Goal: Information Seeking & Learning: Learn about a topic

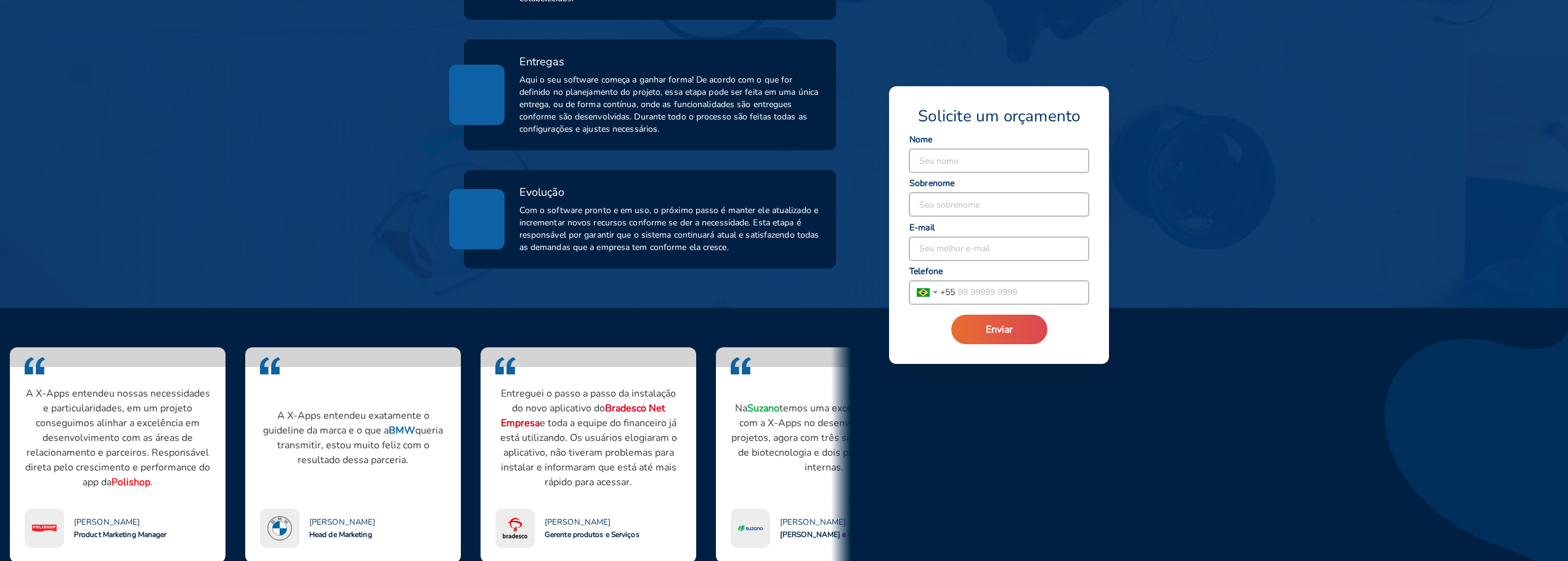
scroll to position [986, 0]
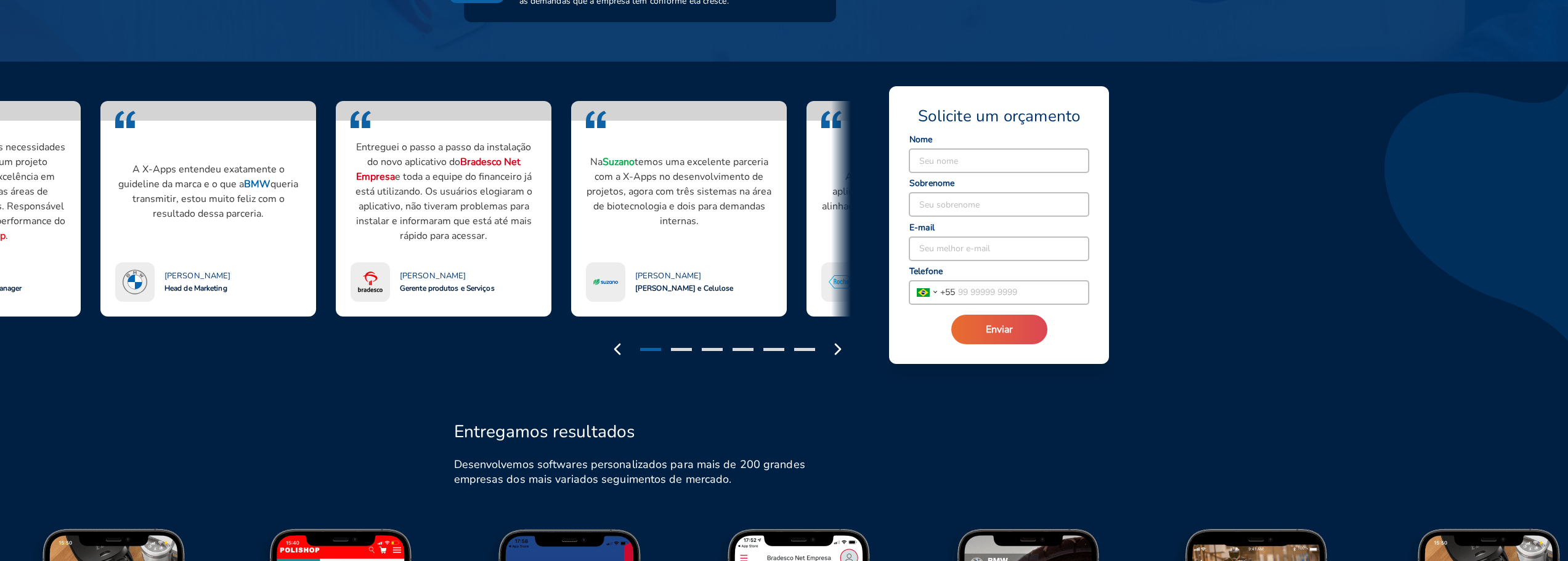
drag, startPoint x: 580, startPoint y: 291, endPoint x: 311, endPoint y: 309, distance: 269.6
click at [408, 299] on div "[PERSON_NAME] Gerente produtos e Serviços" at bounding box center [443, 282] width 186 height 39
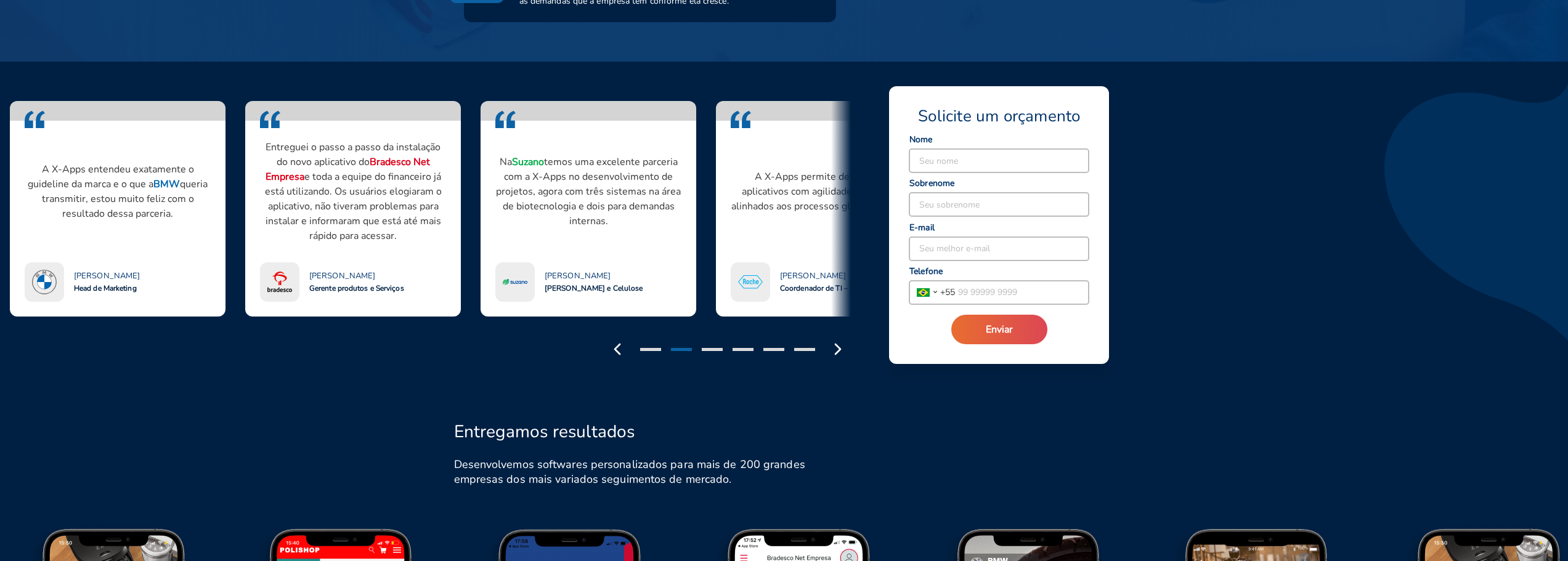
drag, startPoint x: 709, startPoint y: 266, endPoint x: 422, endPoint y: 282, distance: 287.4
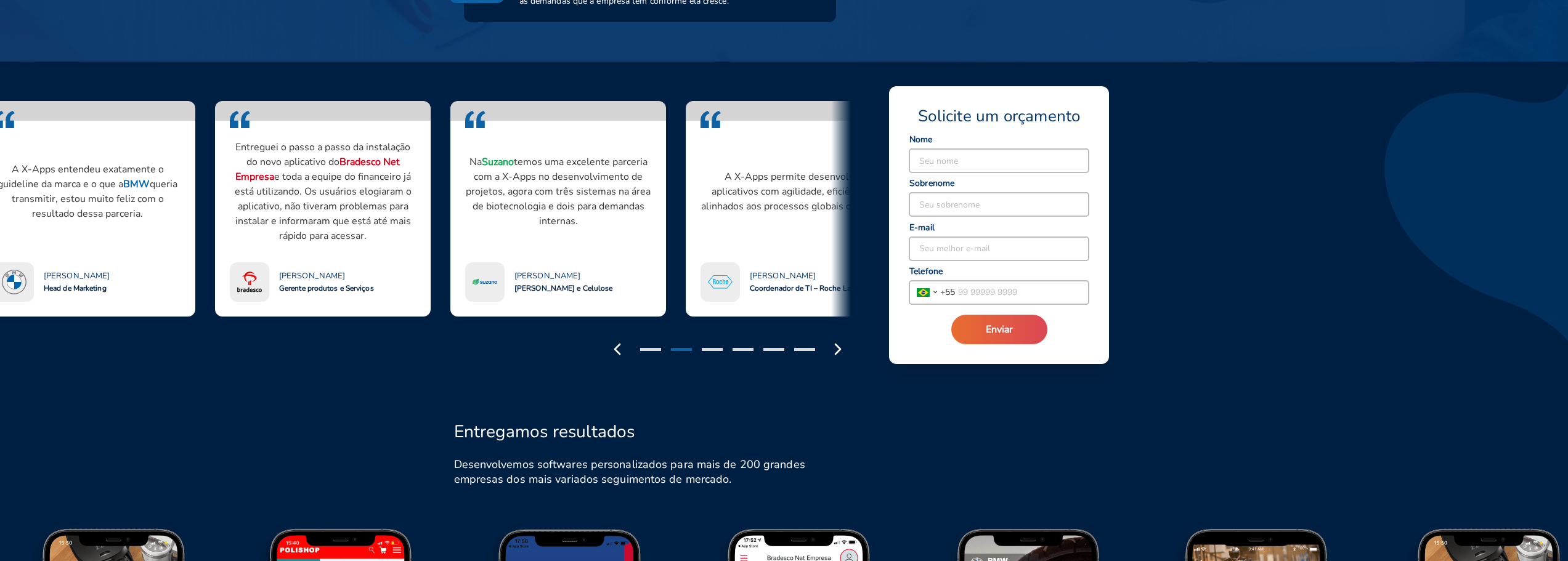
drag, startPoint x: 613, startPoint y: 243, endPoint x: 397, endPoint y: 246, distance: 216.0
click at [465, 246] on div "Na Suzano temos uma excelente parceria com a X-Apps no desenvolvimento de proje…" at bounding box center [558, 192] width 186 height 112
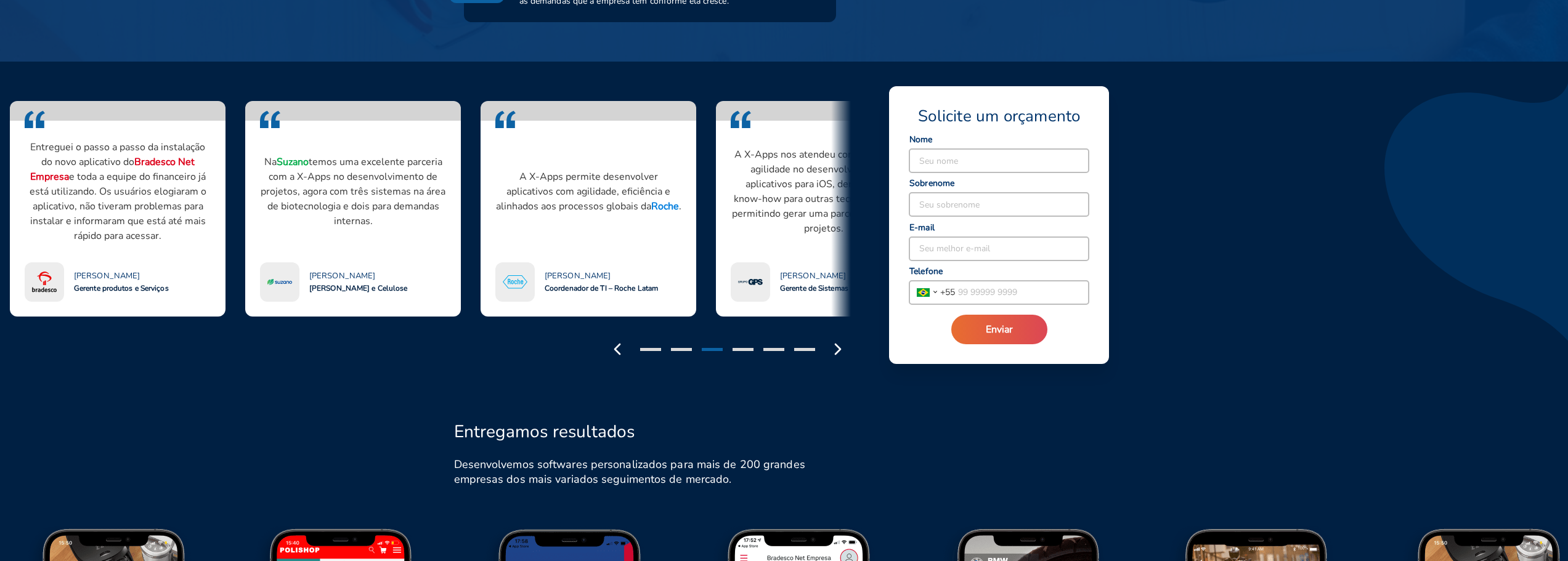
drag, startPoint x: 606, startPoint y: 246, endPoint x: 360, endPoint y: 244, distance: 246.0
drag, startPoint x: 521, startPoint y: 257, endPoint x: 279, endPoint y: 263, distance: 242.1
click at [495, 258] on div "A X-Apps permite desenvolver aplicativos com agilidade, eficiência e alinhados …" at bounding box center [588, 219] width 186 height 167
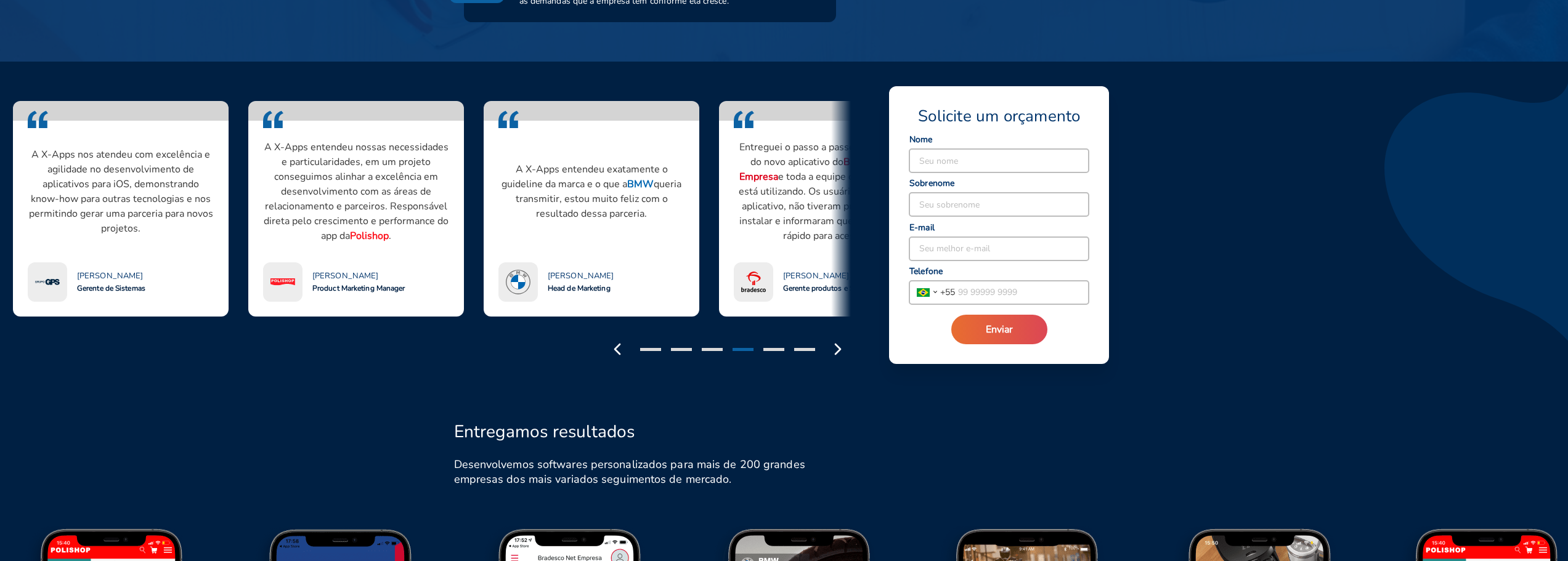
drag, startPoint x: 658, startPoint y: 271, endPoint x: 182, endPoint y: 277, distance: 476.0
click at [188, 277] on div "Milton Foti Gerente de Sistemas" at bounding box center [121, 282] width 186 height 39
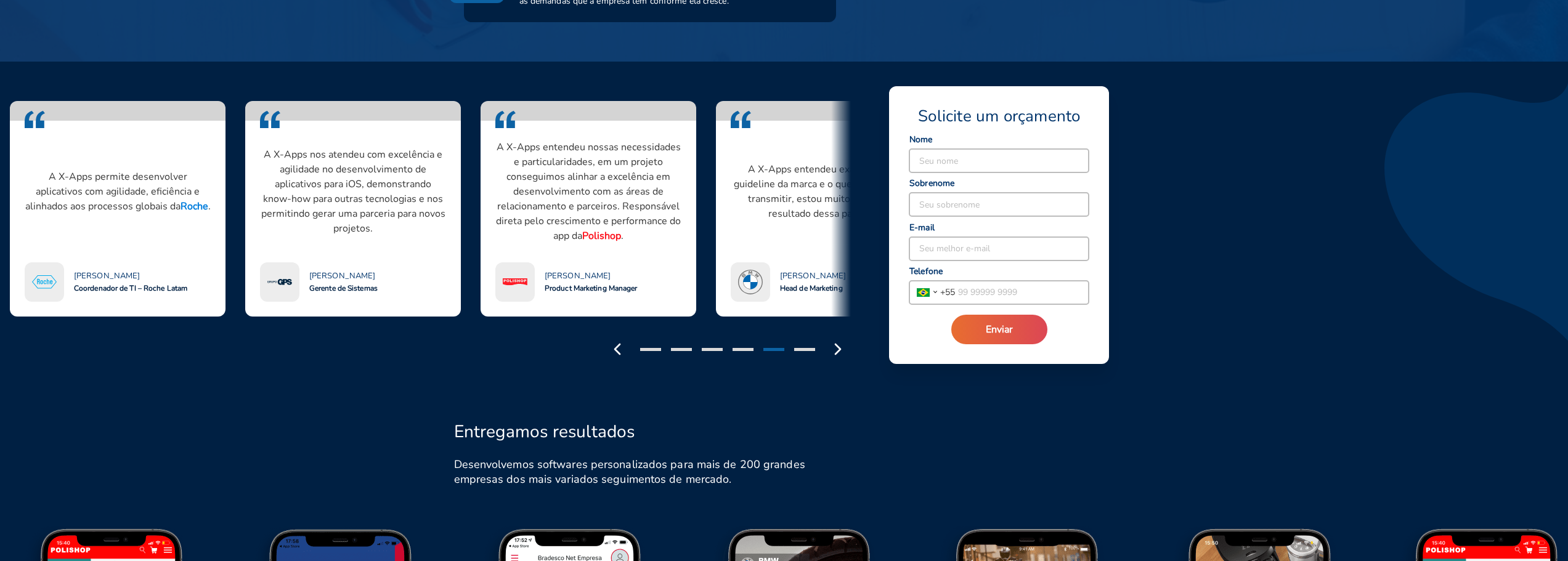
drag, startPoint x: 696, startPoint y: 277, endPoint x: 623, endPoint y: 282, distance: 73.2
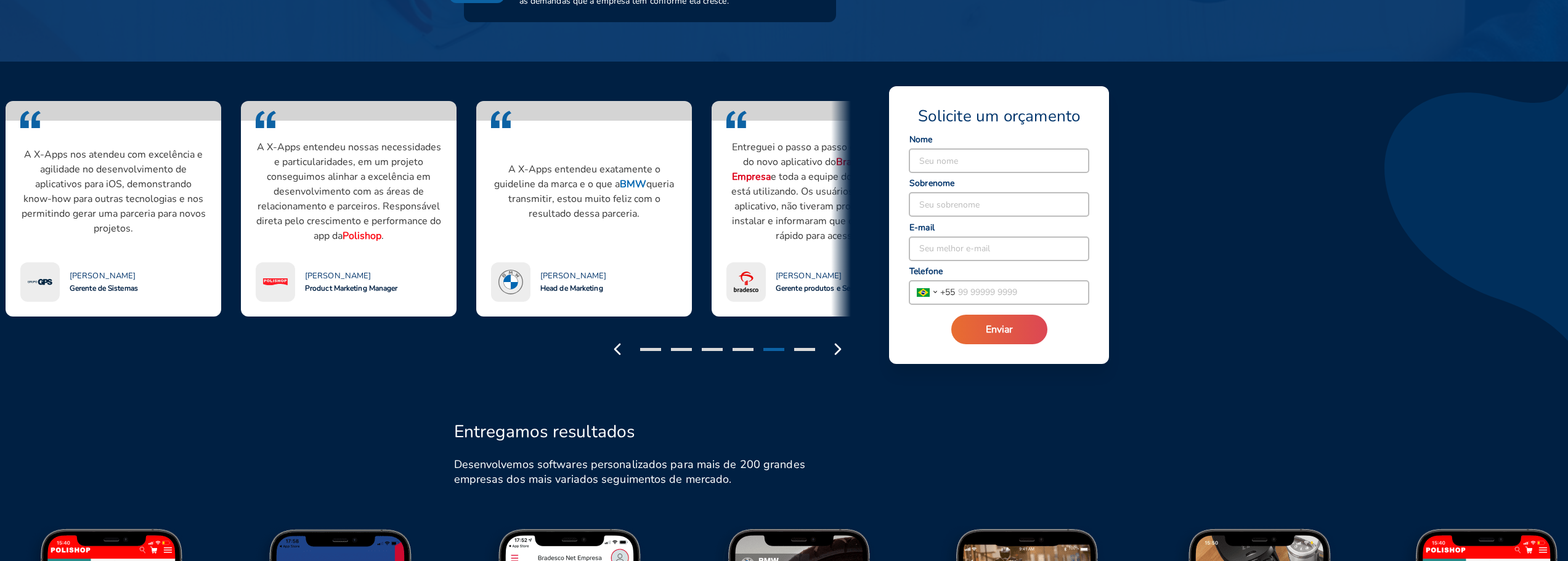
drag, startPoint x: 638, startPoint y: 286, endPoint x: 397, endPoint y: 292, distance: 241.1
click at [397, 292] on div "A X-Apps entendeu nossas necessidades e particularidades, em um projeto consegu…" at bounding box center [348, 209] width 235 height 215
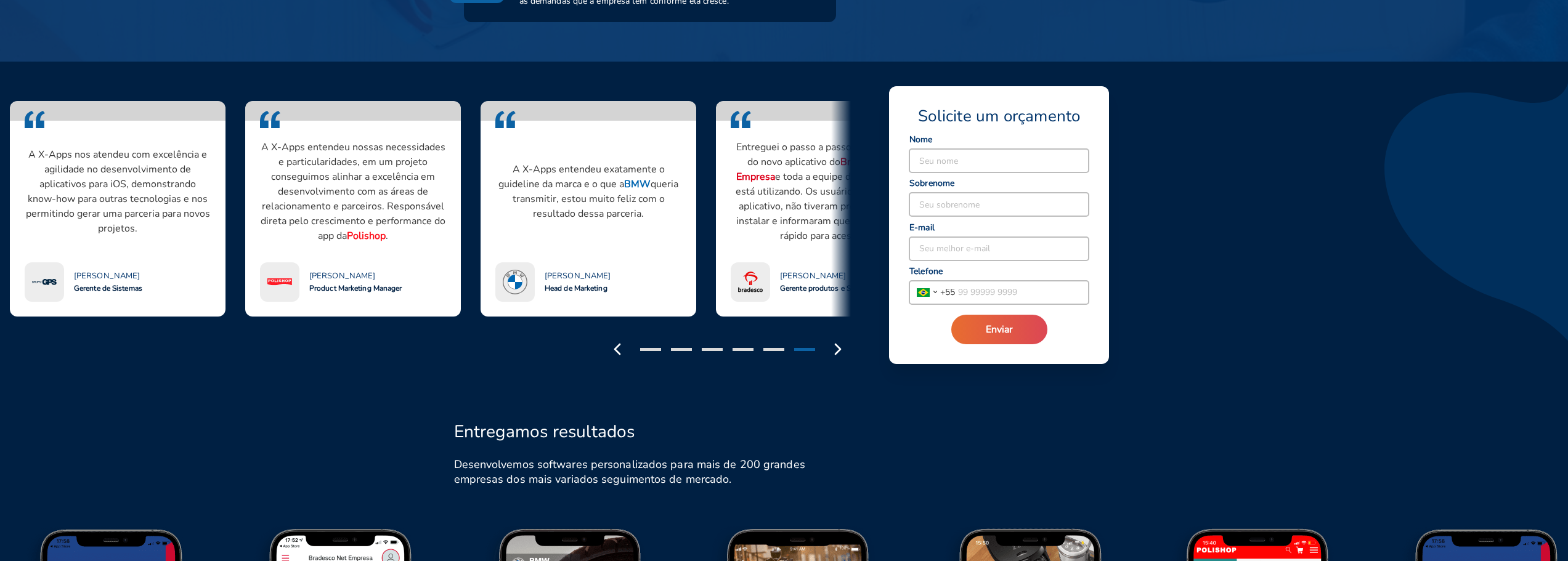
drag, startPoint x: 713, startPoint y: 265, endPoint x: 648, endPoint y: 273, distance: 65.5
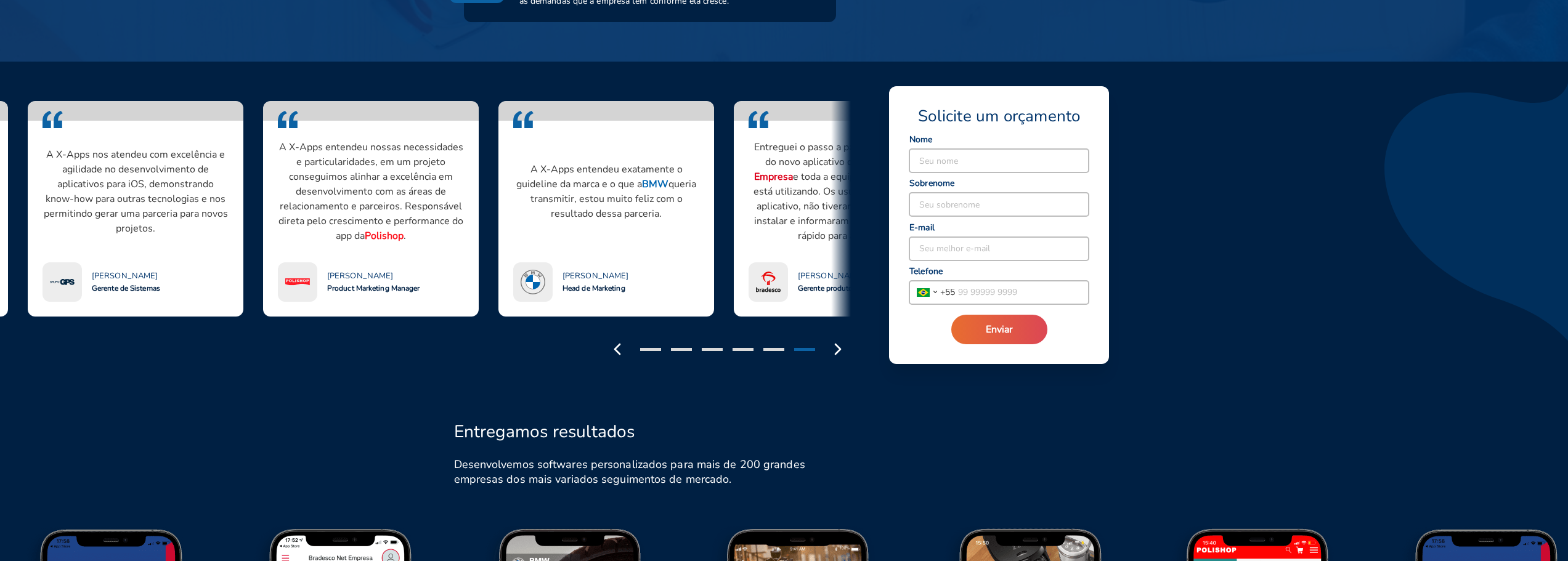
drag, startPoint x: 627, startPoint y: 185, endPoint x: 642, endPoint y: 189, distance: 15.5
click at [642, 189] on strong "BMW" at bounding box center [655, 185] width 26 height 13
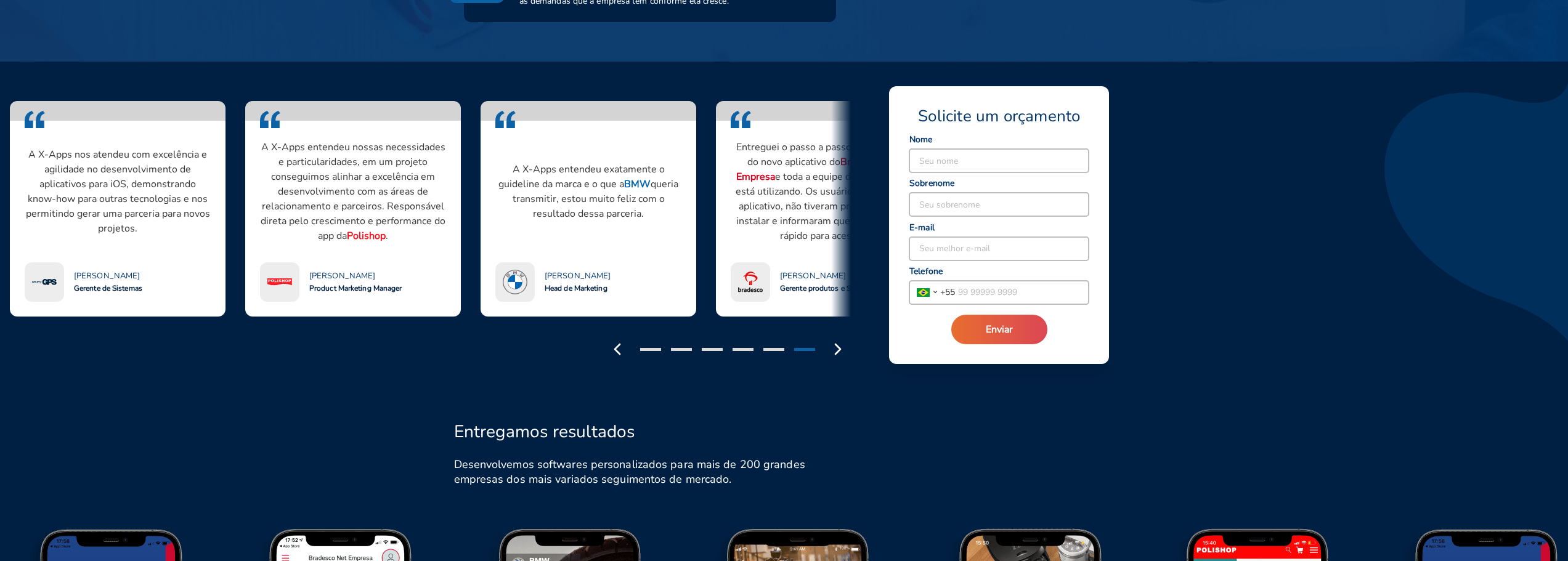
click at [633, 185] on p "A X-Apps entendeu exatamente o guideline da marca e o que a BMW queria transmit…" at bounding box center [588, 191] width 186 height 59
click at [633, 185] on strong "BMW" at bounding box center [637, 185] width 26 height 13
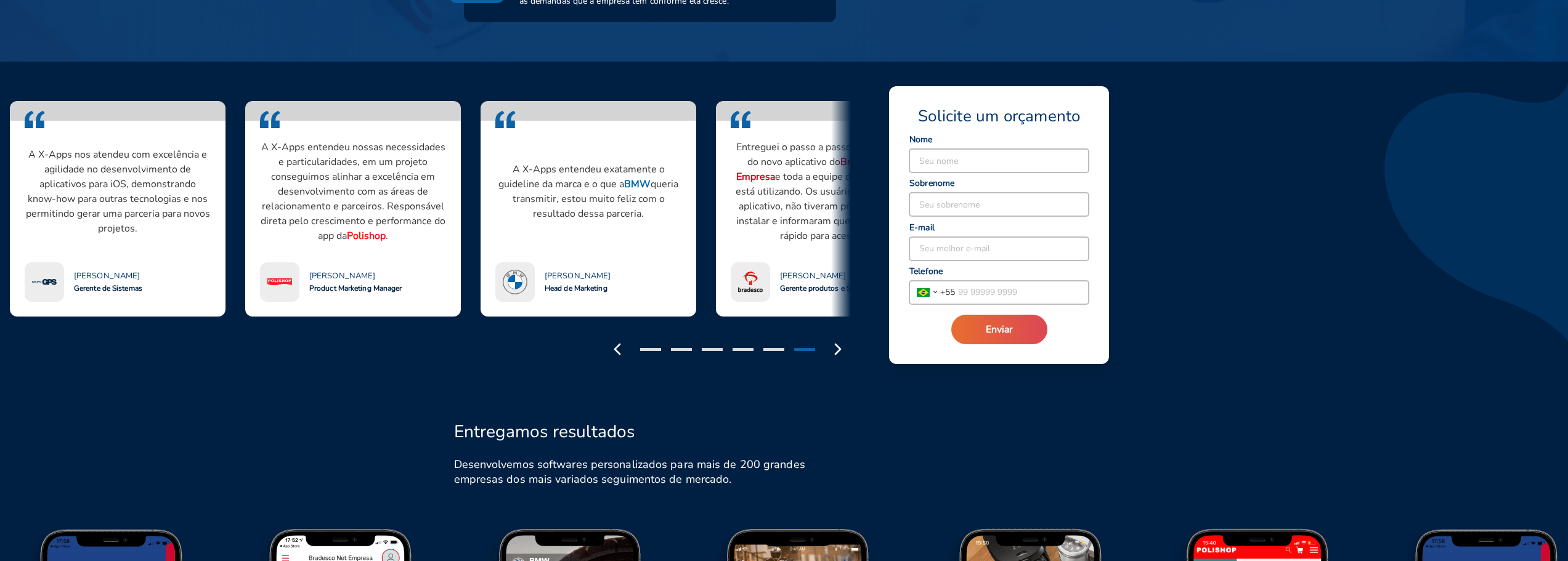
click at [633, 185] on strong "BMW" at bounding box center [637, 185] width 26 height 13
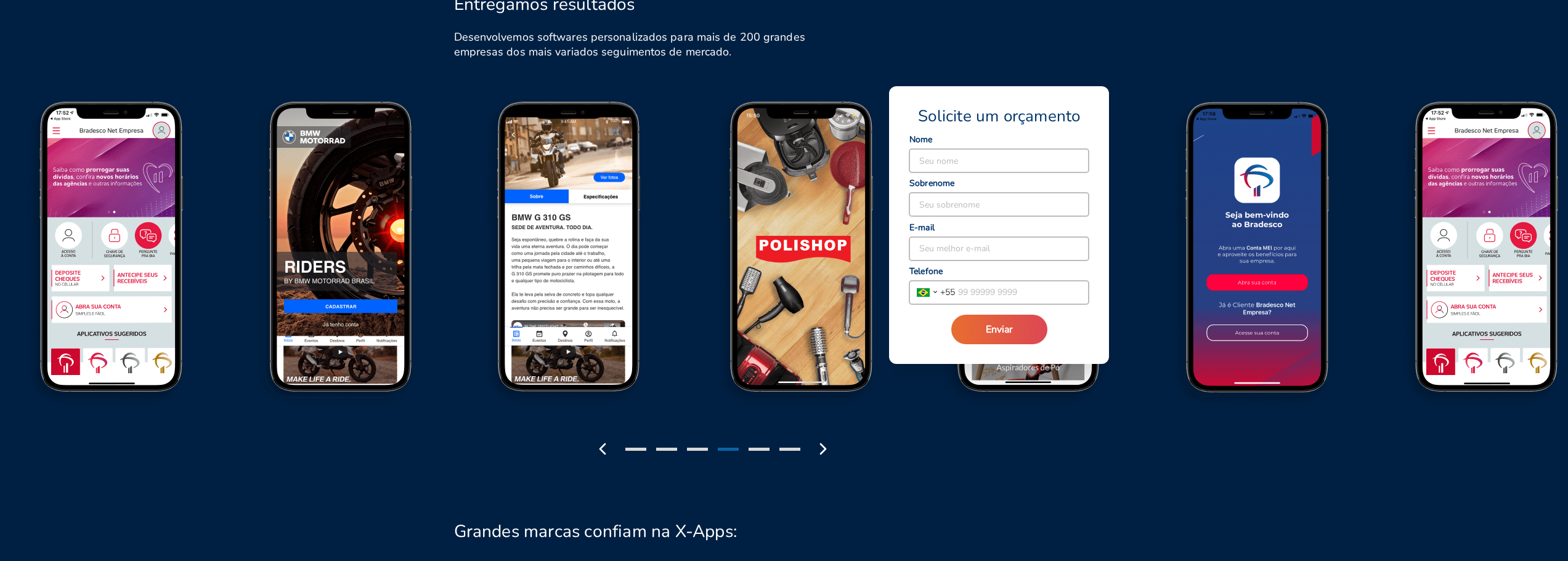
scroll to position [1418, 0]
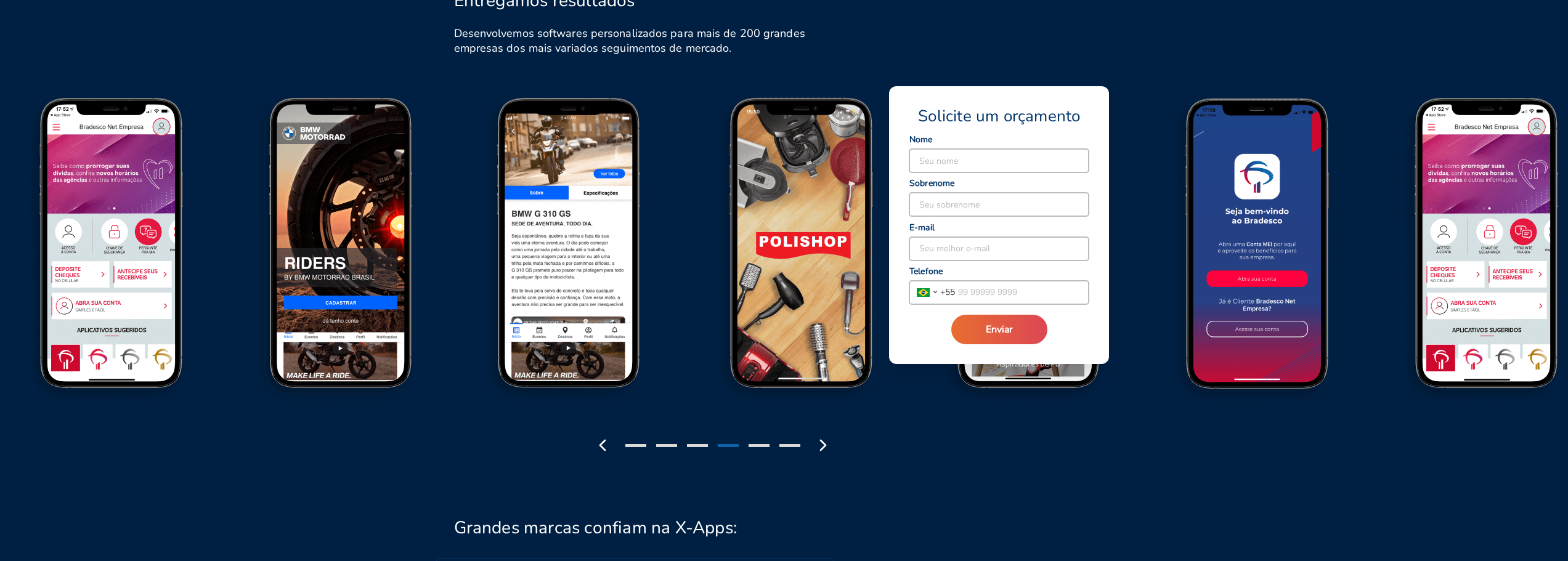
drag, startPoint x: 607, startPoint y: 304, endPoint x: 479, endPoint y: 334, distance: 131.5
drag, startPoint x: 607, startPoint y: 344, endPoint x: 342, endPoint y: 340, distance: 265.0
drag, startPoint x: 659, startPoint y: 340, endPoint x: 389, endPoint y: 352, distance: 270.3
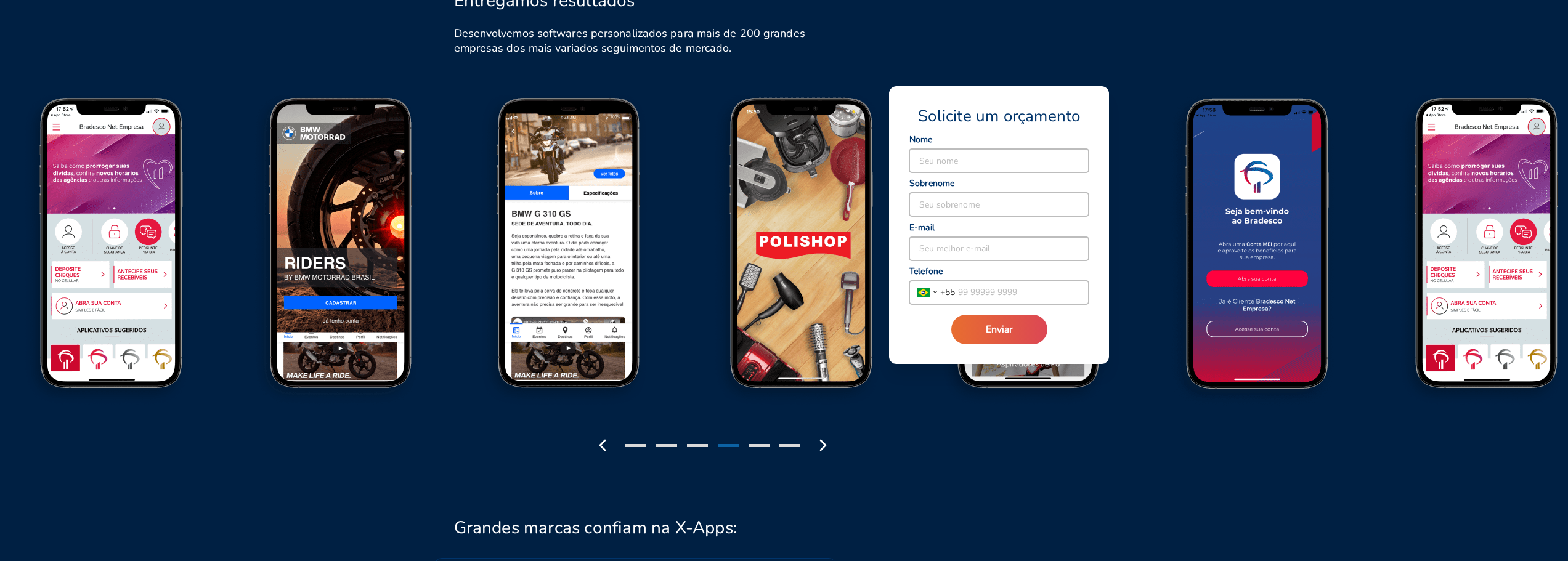
drag, startPoint x: 407, startPoint y: 345, endPoint x: 610, endPoint y: 369, distance: 204.4
drag, startPoint x: 386, startPoint y: 363, endPoint x: 641, endPoint y: 424, distance: 262.2
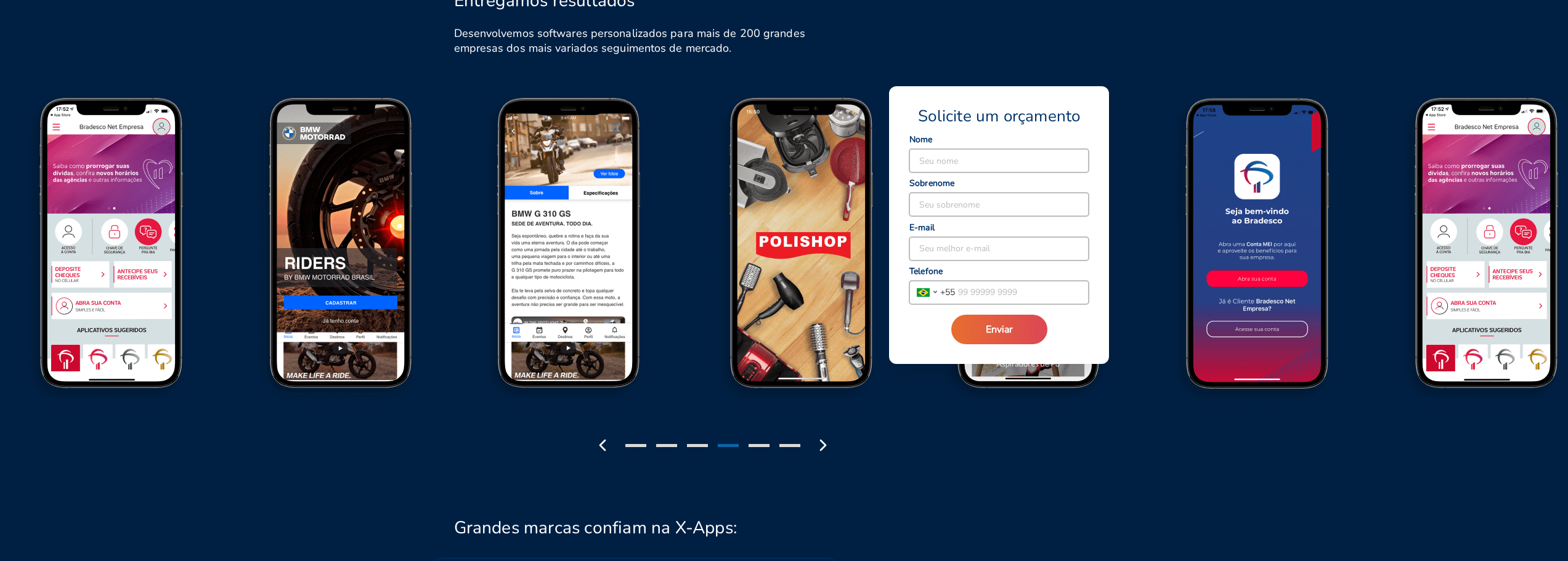
click at [637, 447] on div at bounding box center [636, 445] width 21 height 3
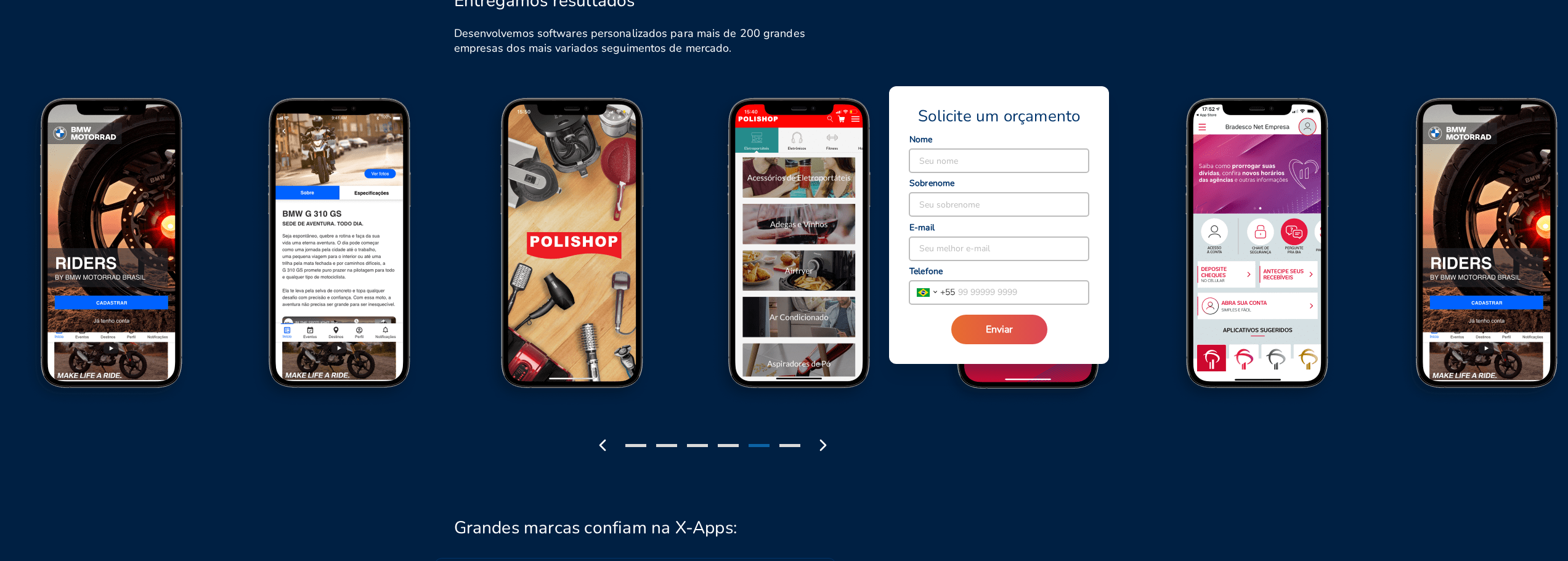
click at [637, 447] on div at bounding box center [636, 445] width 21 height 3
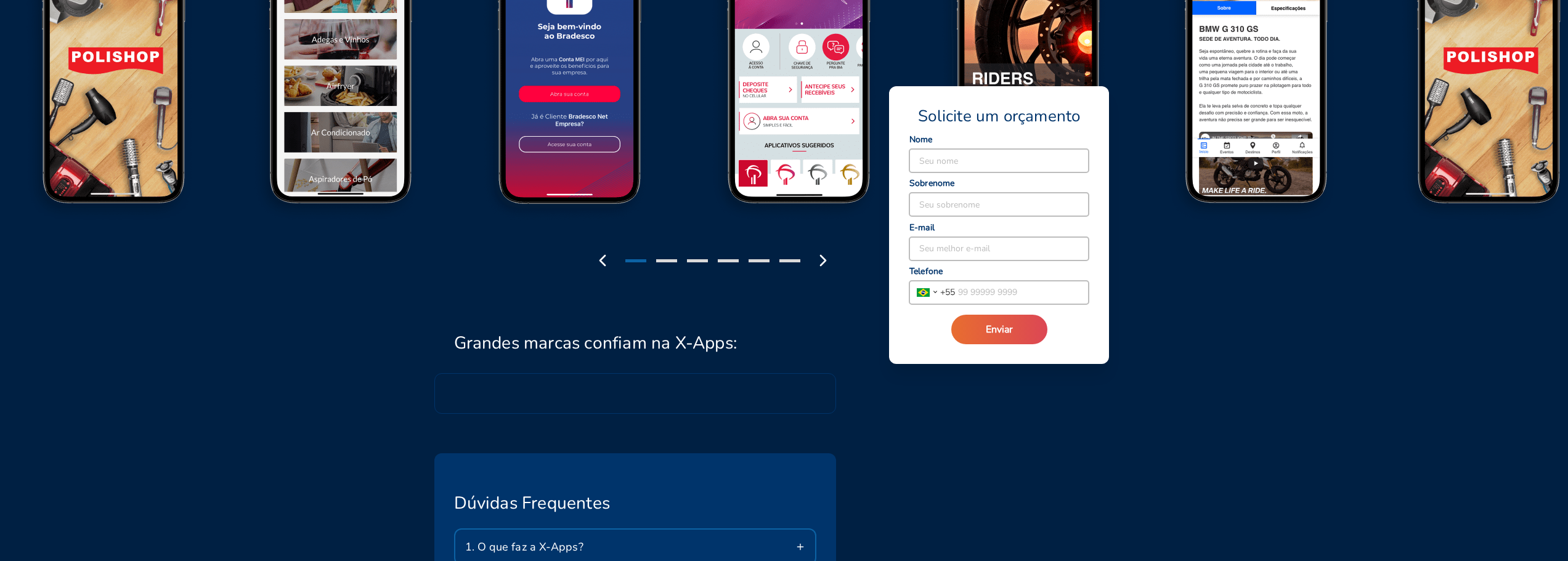
scroll to position [1849, 0]
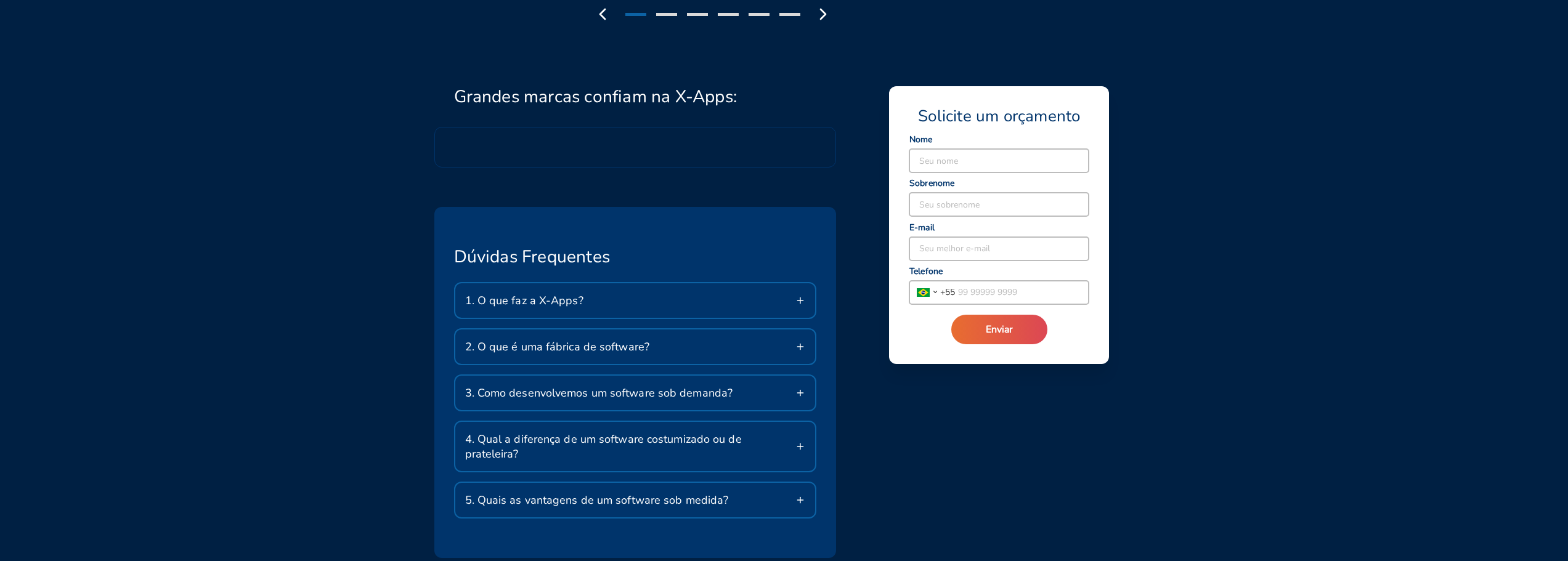
click at [536, 305] on span "1. O que faz a X-Apps?" at bounding box center [524, 301] width 118 height 15
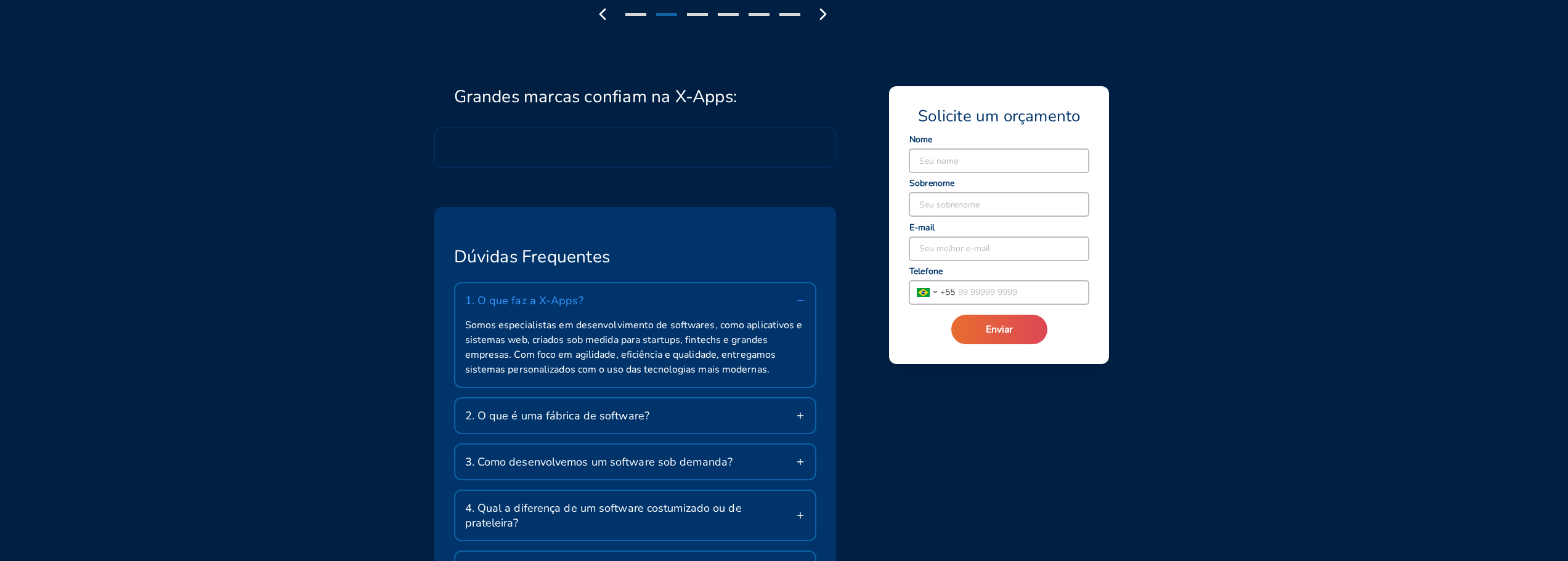
click at [536, 305] on span "1. O que faz a X-Apps?" at bounding box center [524, 301] width 118 height 15
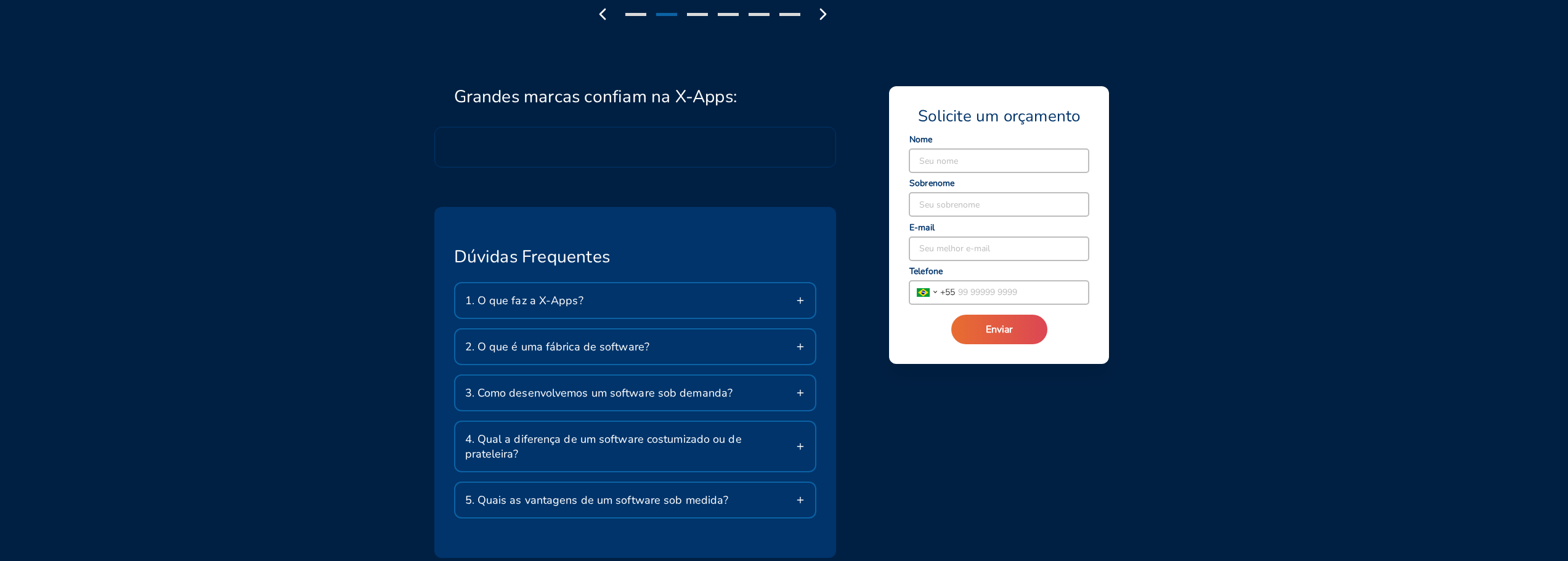
click at [515, 344] on span "2. O que é uma fábrica de software?" at bounding box center [557, 347] width 184 height 15
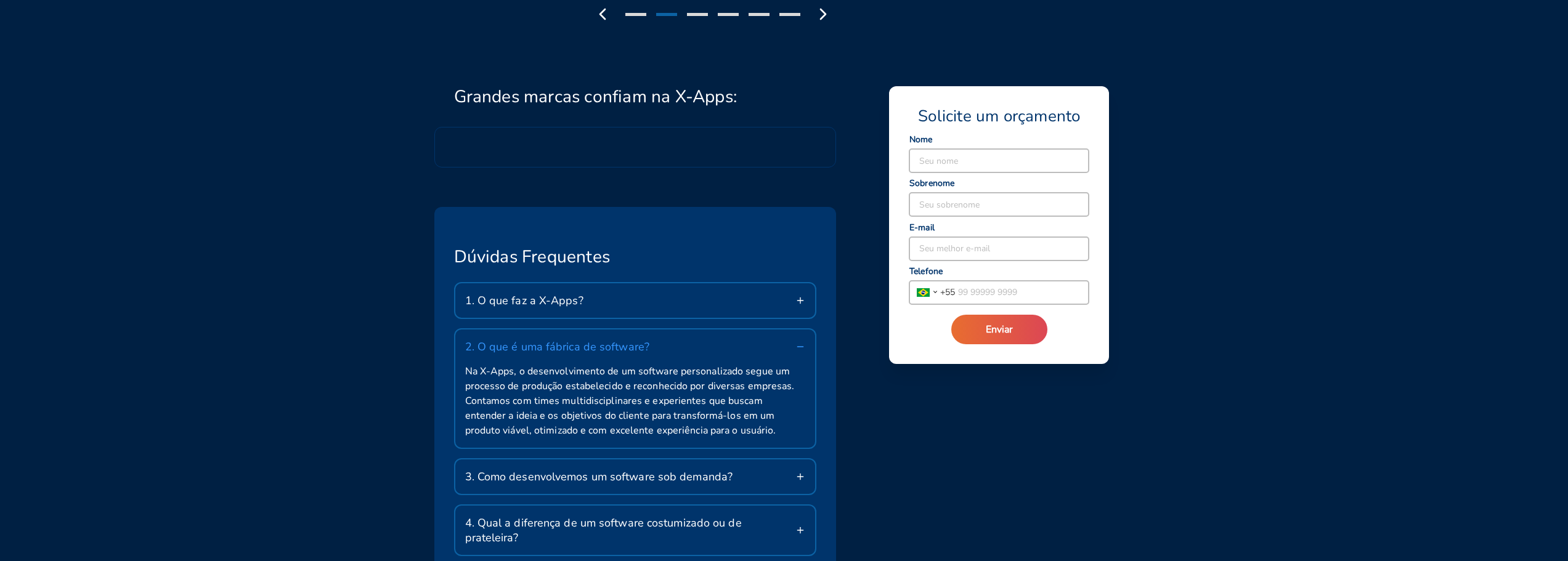
click at [527, 355] on div "2. O que é uma fábrica de software?" at bounding box center [635, 347] width 360 height 35
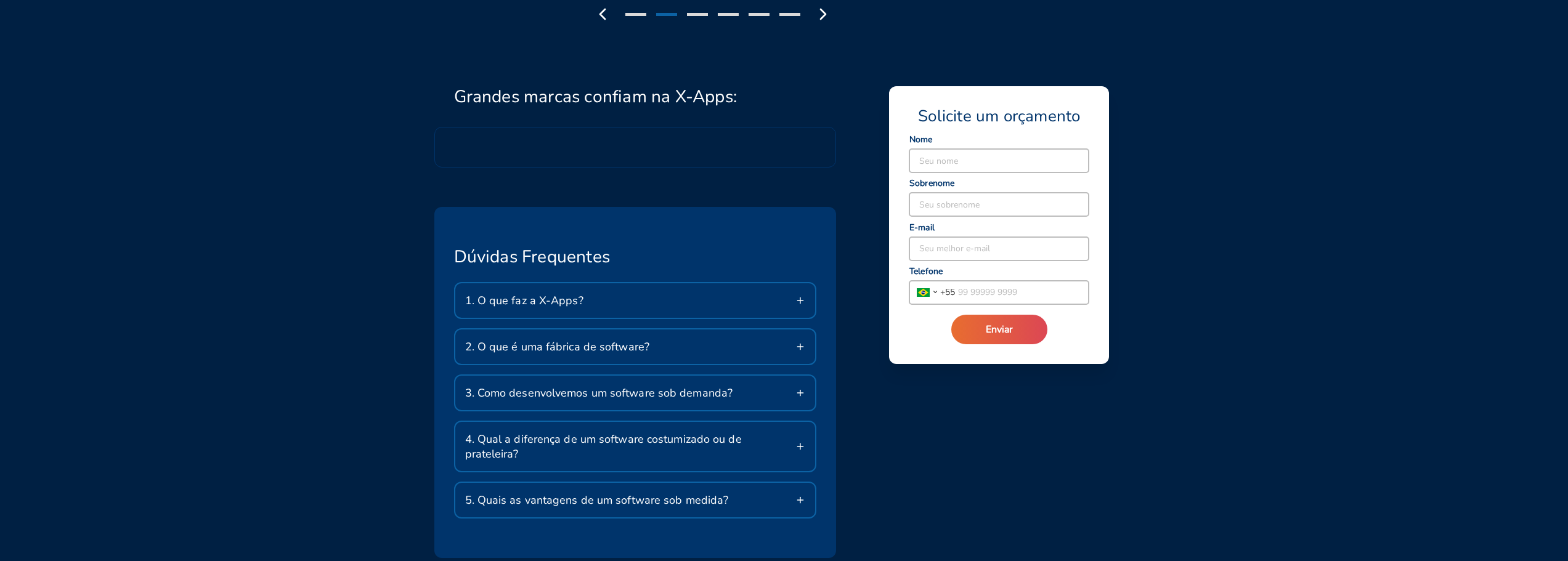
click at [507, 393] on span "3. Como desenvolvemos um software sob demanda?" at bounding box center [599, 393] width 268 height 15
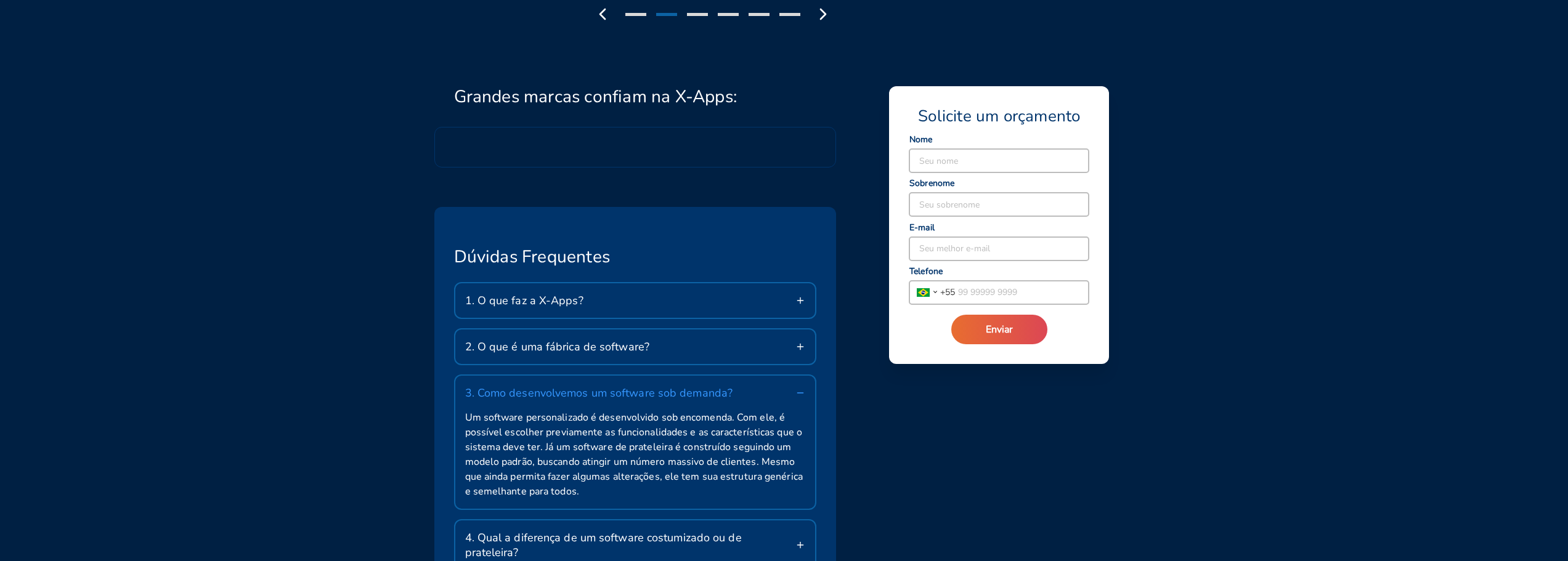
click at [507, 393] on span "3. Como desenvolvemos um software sob demanda?" at bounding box center [599, 393] width 268 height 15
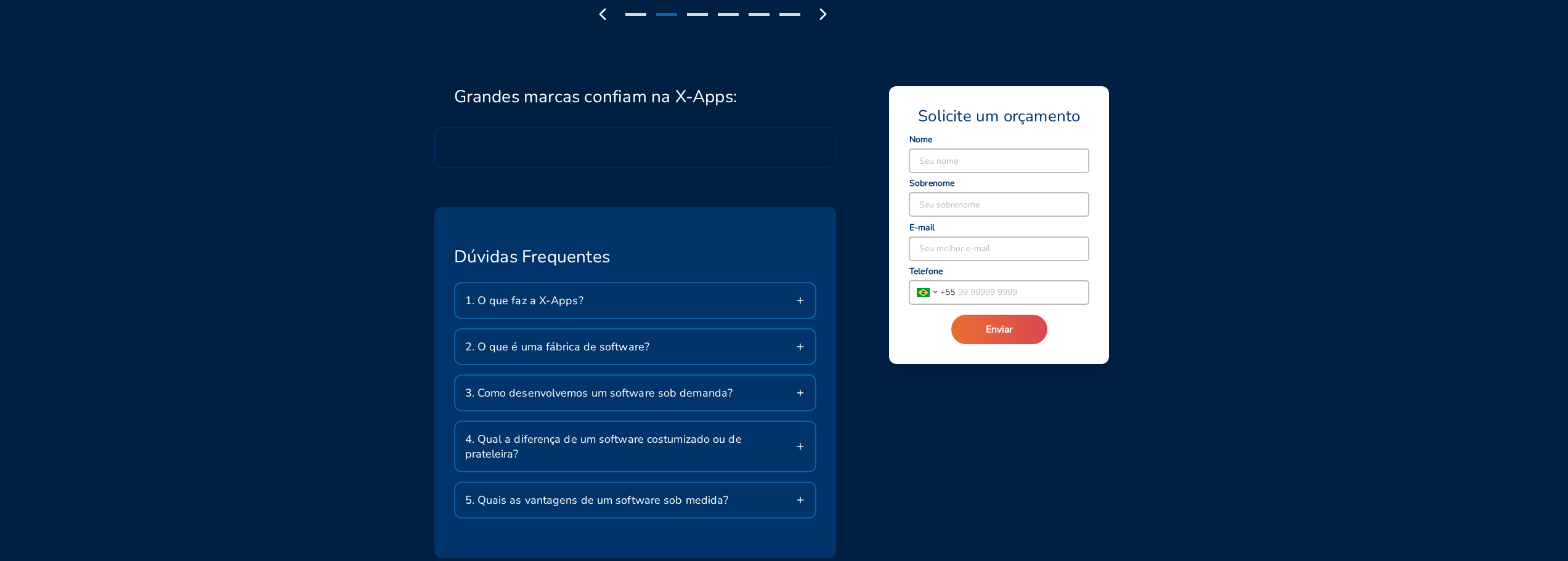
click at [511, 436] on span "4. Qual a diferença de um software costumizado ou de prateleira?" at bounding box center [630, 447] width 330 height 30
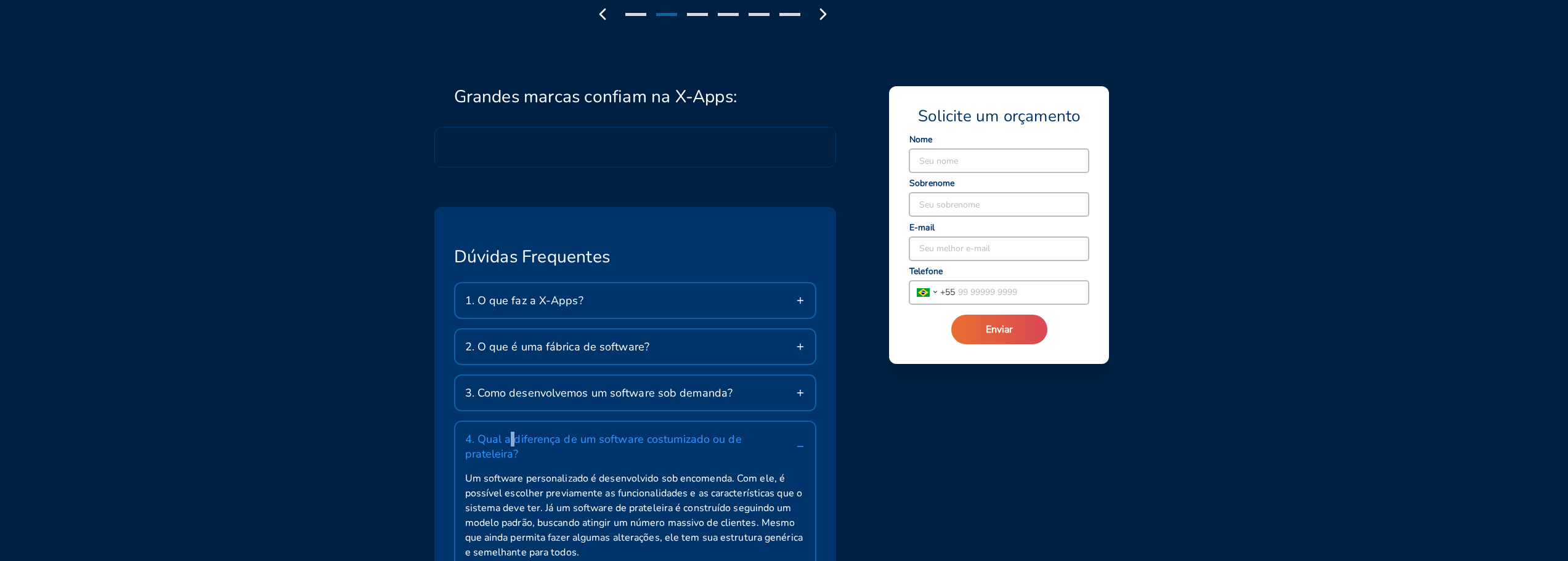
click at [511, 436] on span "4. Qual a diferença de um software costumizado ou de prateleira?" at bounding box center [630, 447] width 330 height 30
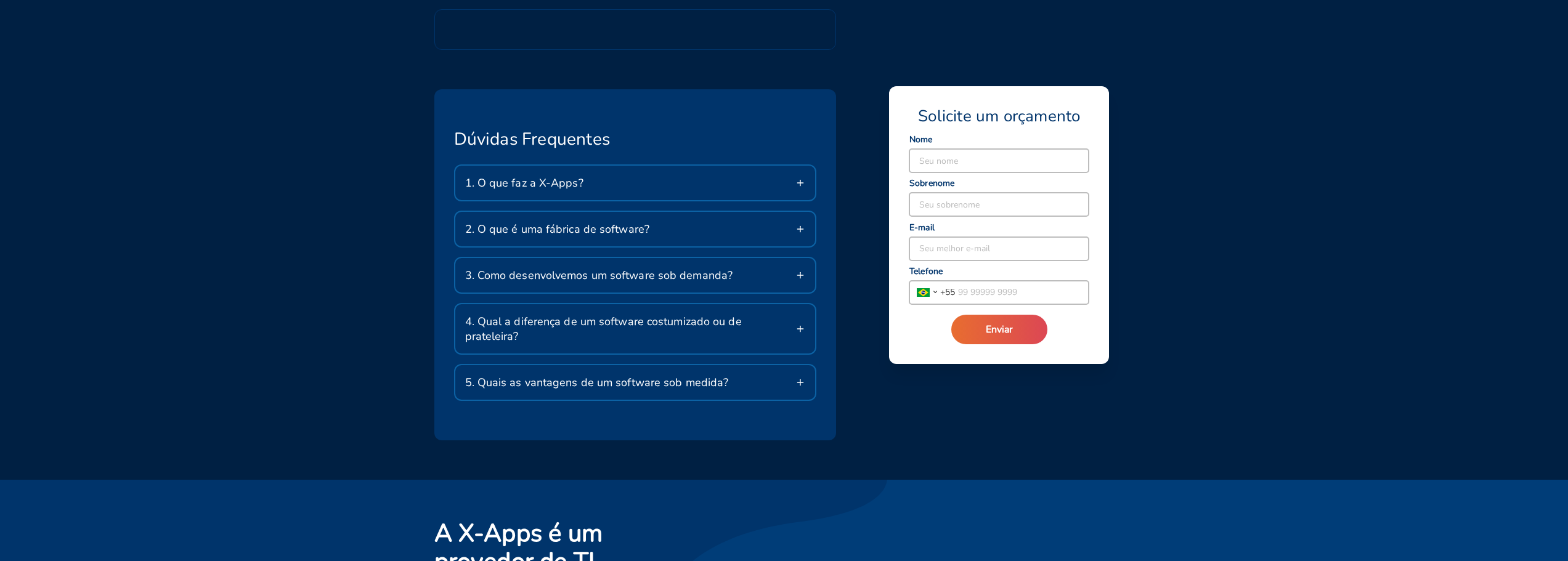
scroll to position [1972, 0]
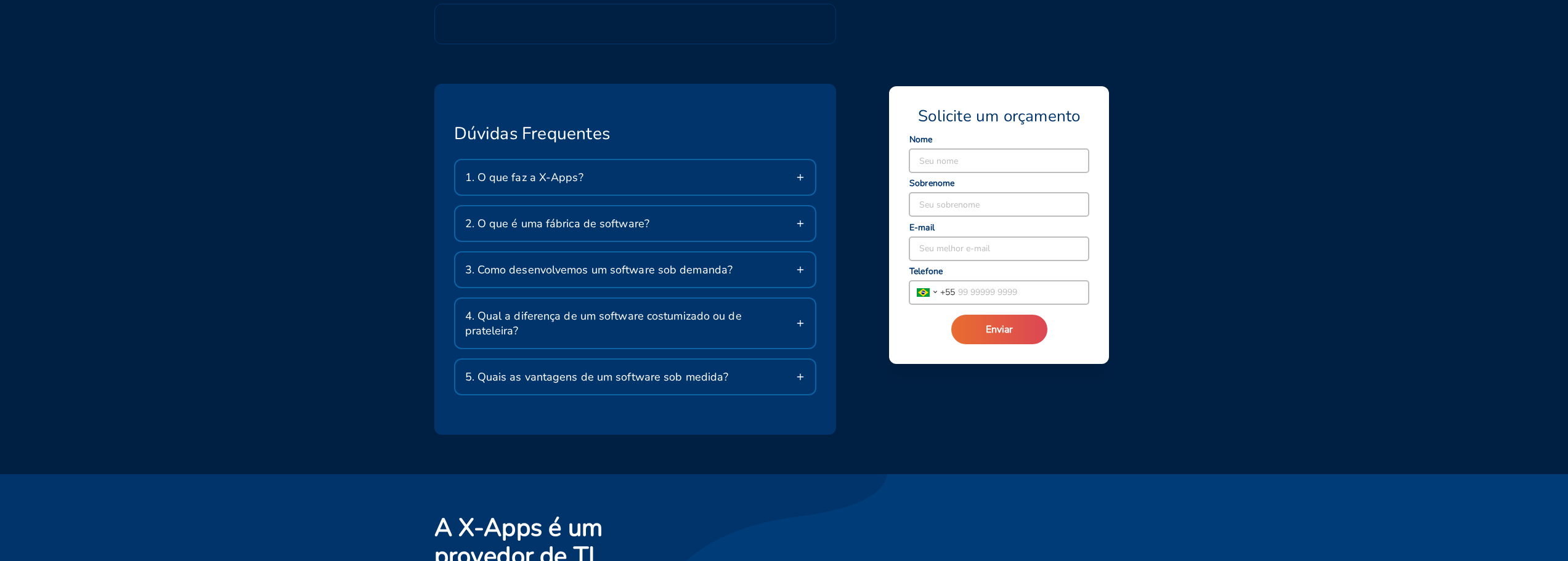
click at [509, 370] on span "5. Quais as vantagens de um software sob medida?" at bounding box center [597, 377] width 264 height 15
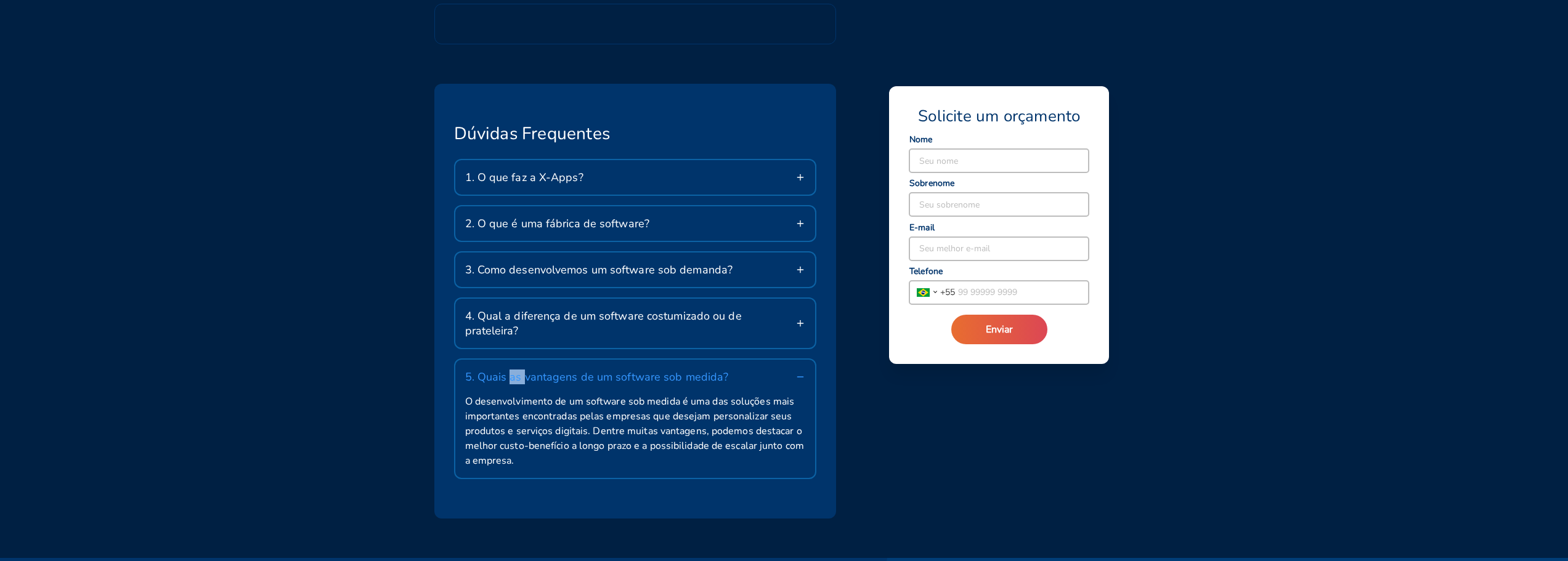
click at [509, 370] on span "5. Quais as vantagens de um software sob medida?" at bounding box center [597, 377] width 264 height 15
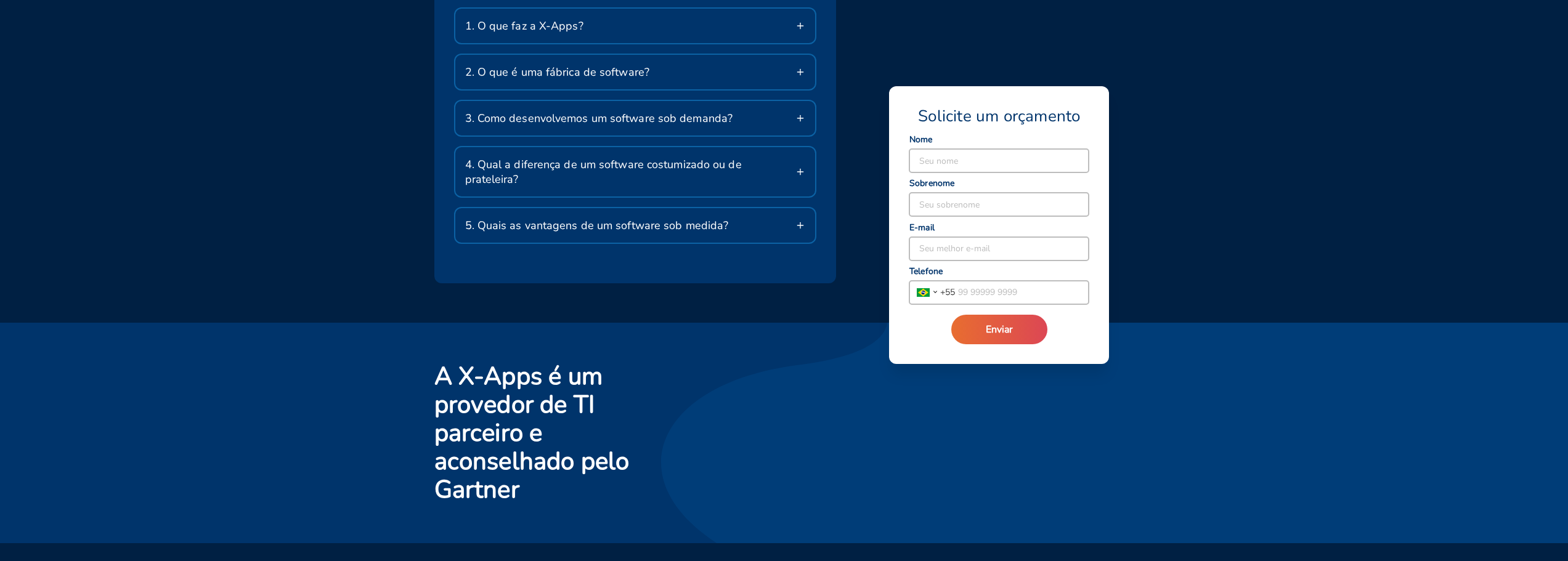
scroll to position [2240, 0]
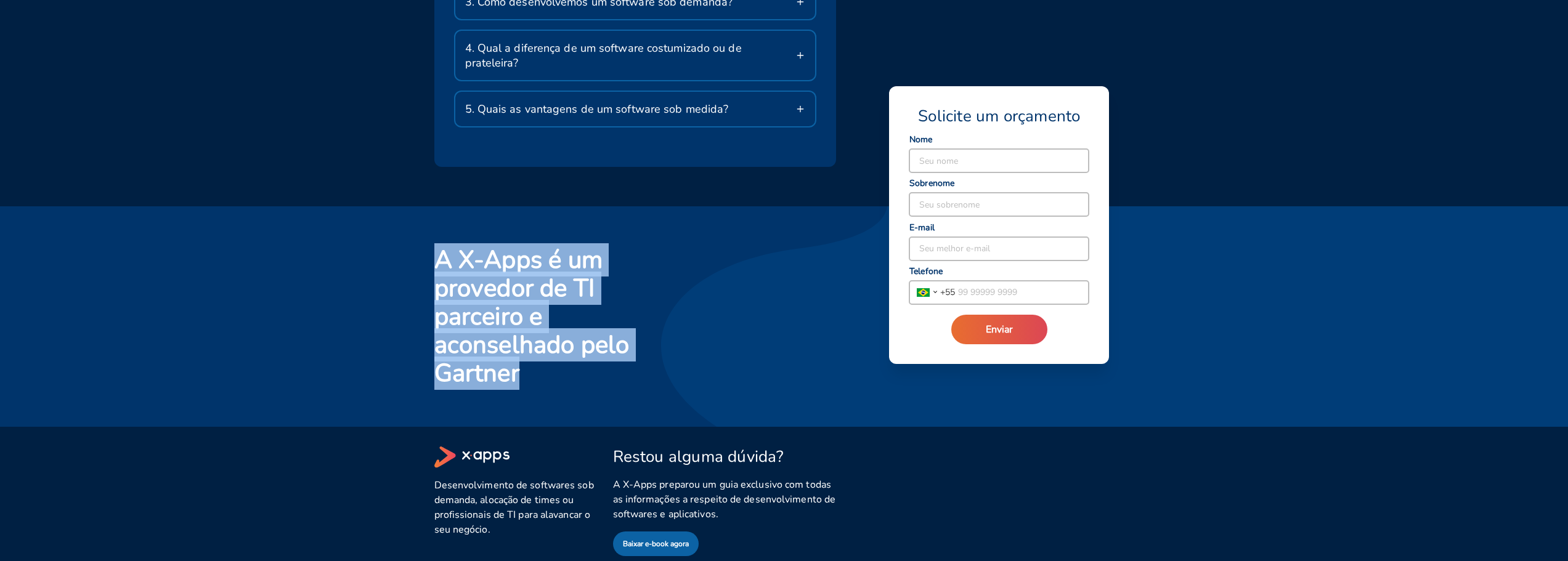
drag, startPoint x: 506, startPoint y: 363, endPoint x: 433, endPoint y: 248, distance: 136.2
click at [433, 248] on div "A X-Apps é um provedor de TI parceiro e aconselhado pelo Gartner" at bounding box center [538, 309] width 239 height 156
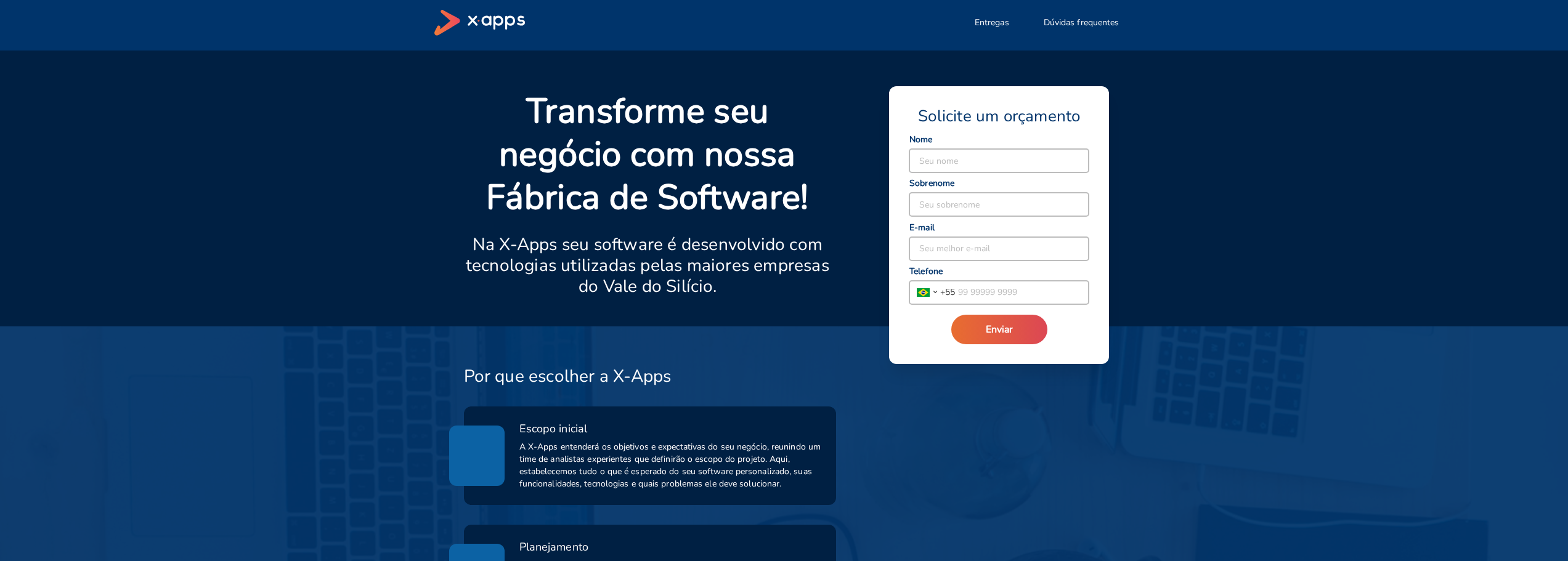
scroll to position [0, 0]
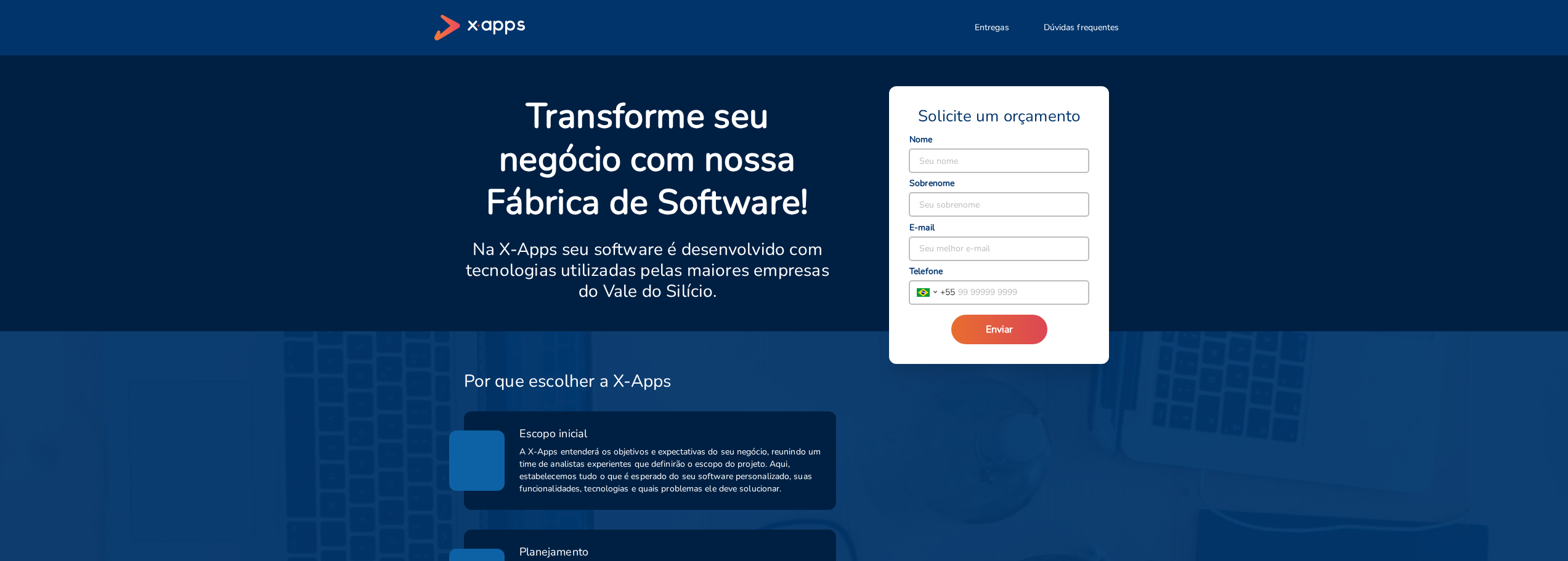
click at [475, 23] on icon at bounding box center [495, 27] width 57 height 14
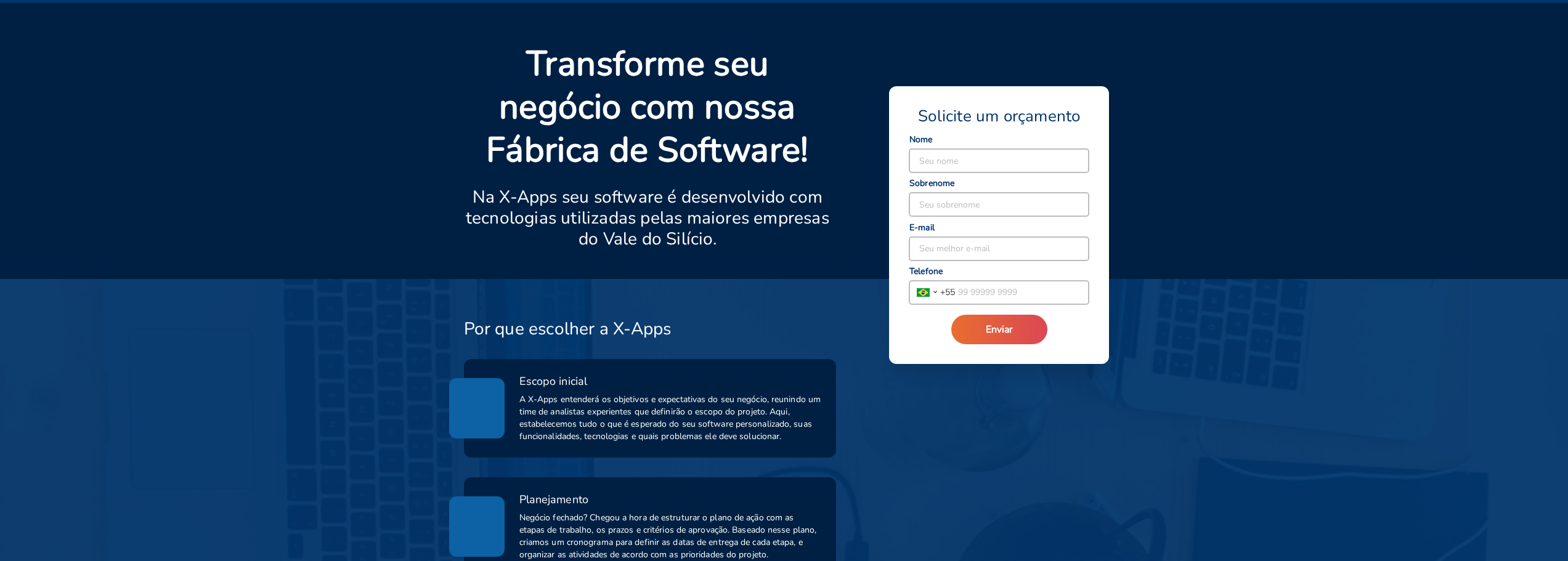
scroll to position [185, 0]
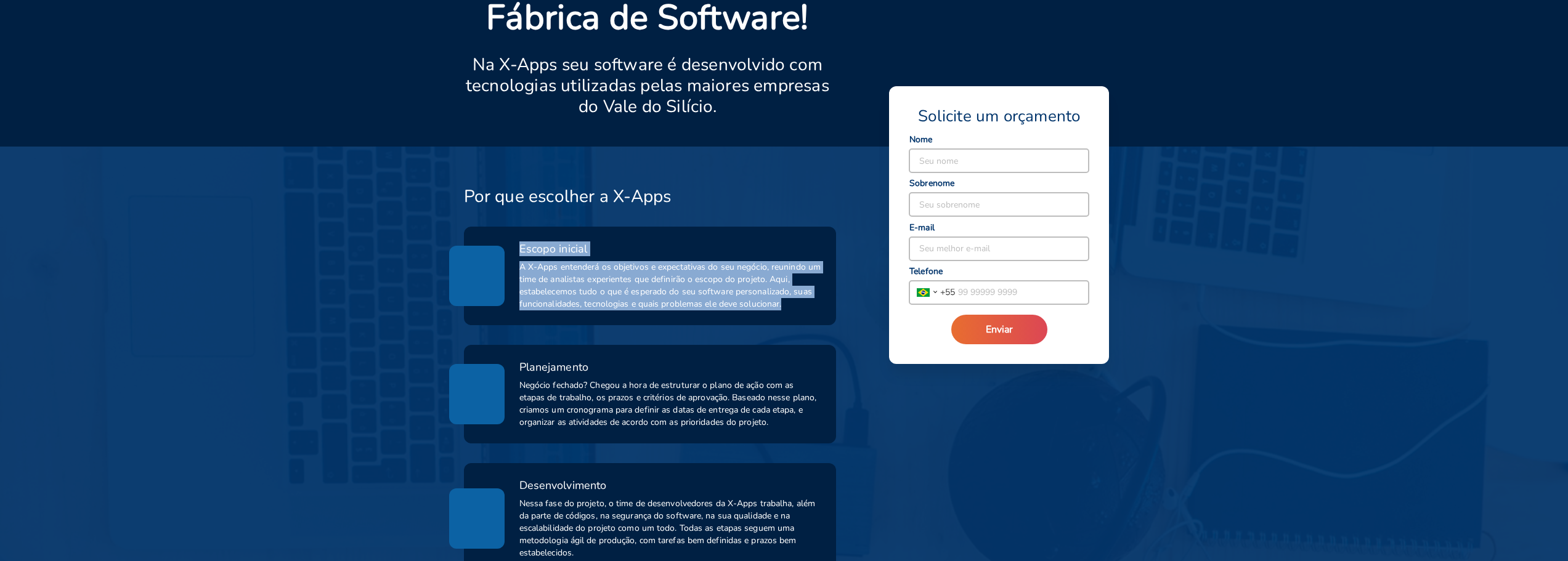
drag, startPoint x: 514, startPoint y: 250, endPoint x: 792, endPoint y: 309, distance: 284.2
click at [792, 309] on div "Escopo inicial A X-Apps entenderá os objetivos e expectativas do seu negócio, r…" at bounding box center [650, 276] width 344 height 69
copy div "Escopo inicial A X-Apps entenderá os objetivos e expectativas do seu negócio, r…"
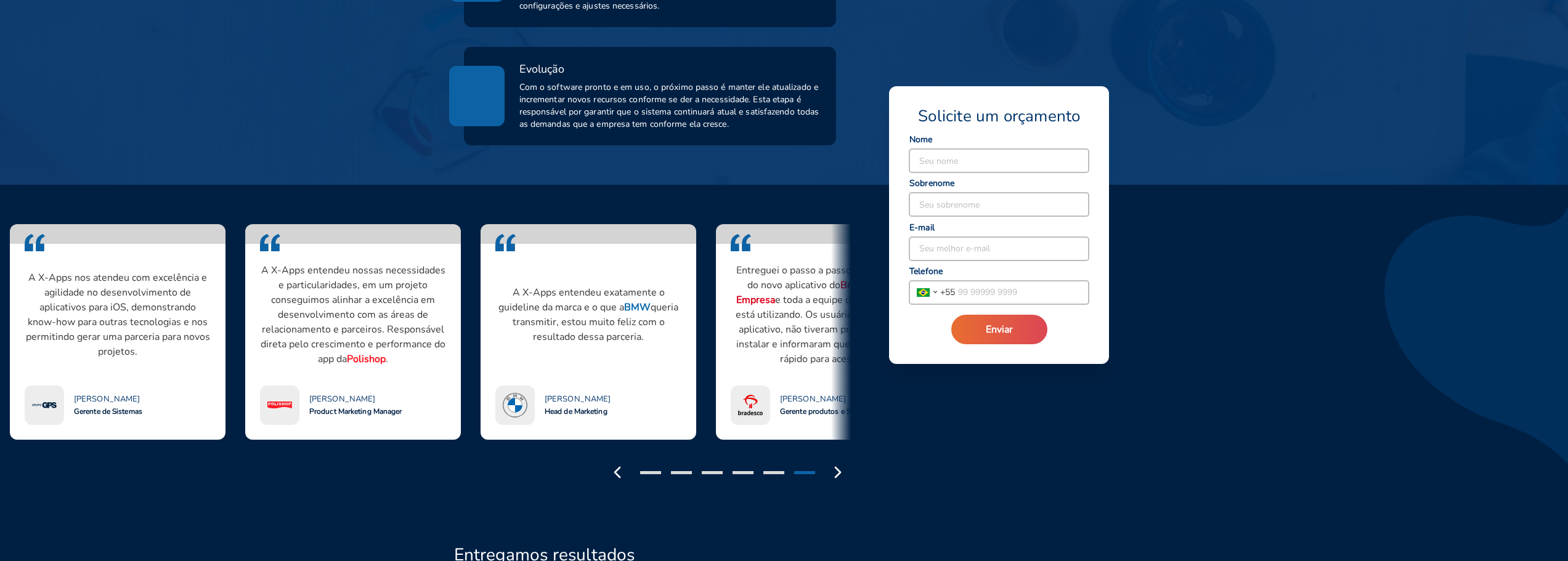
scroll to position [1110, 0]
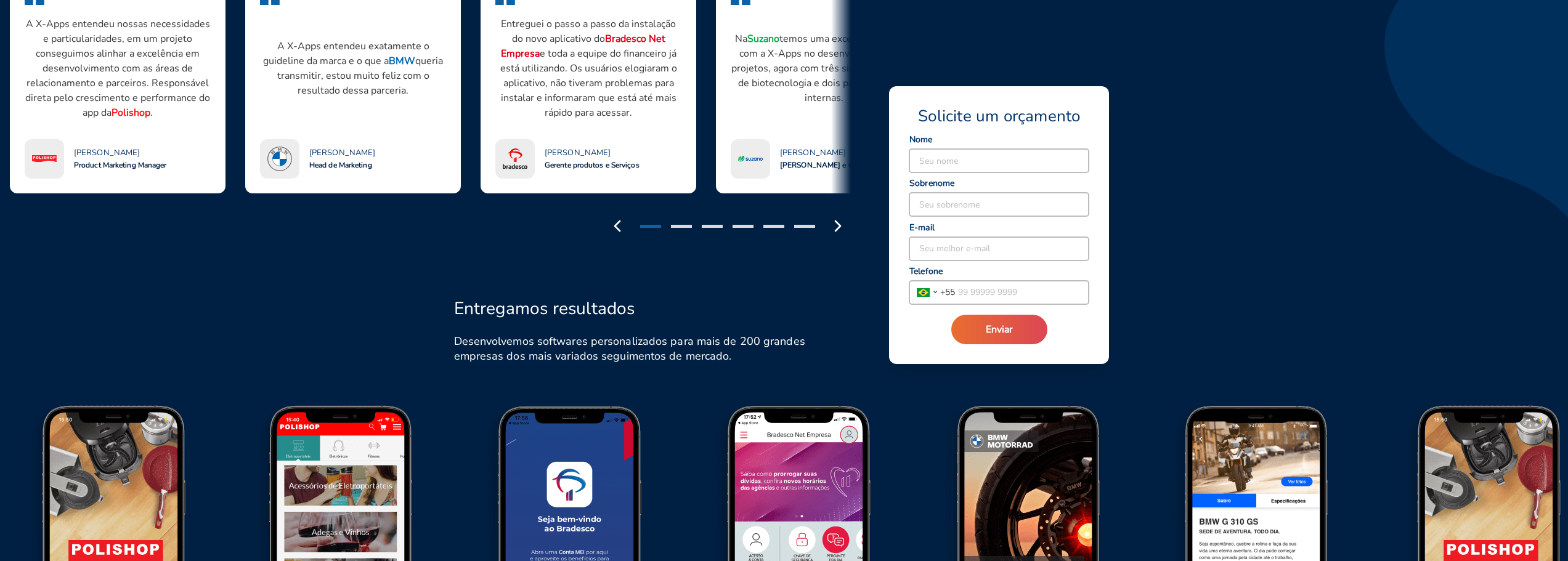
drag, startPoint x: 581, startPoint y: 186, endPoint x: 276, endPoint y: 255, distance: 312.7
click at [280, 252] on div "Quero falar com a X-Apps A X-Apps entendeu nossas necessidades e particularidad…" at bounding box center [784, 98] width 1568 height 320
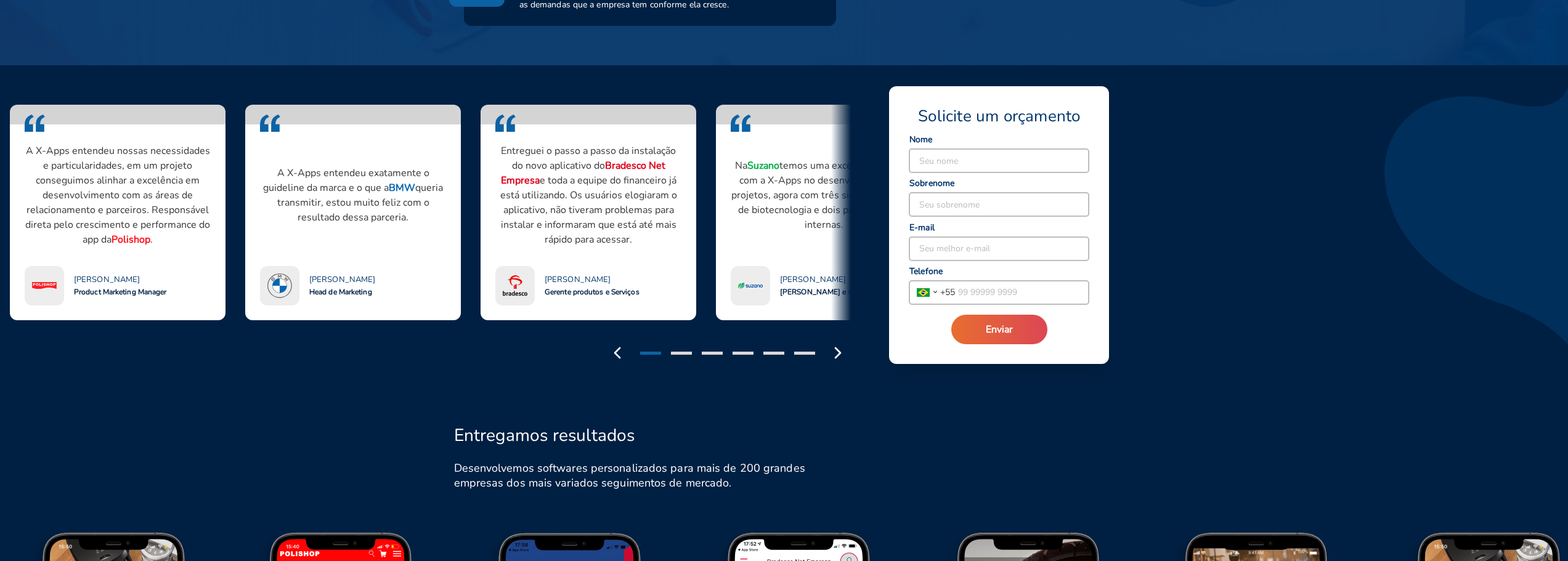
scroll to position [863, 0]
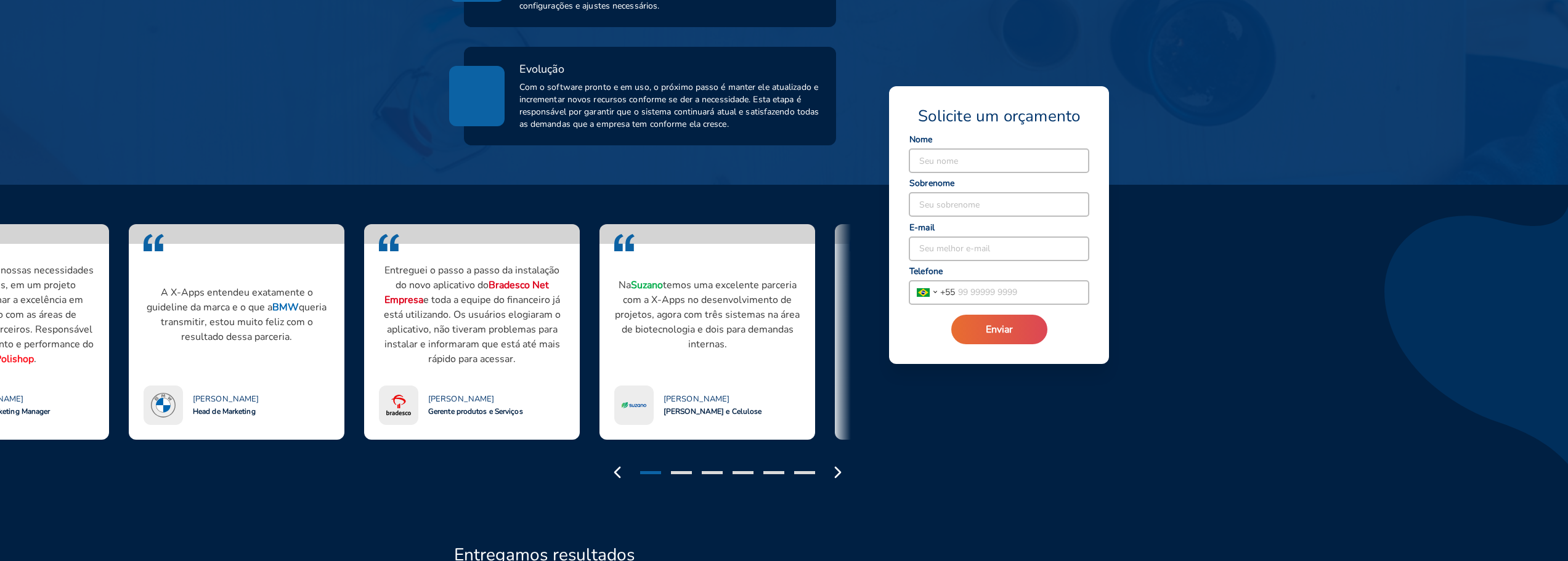
drag, startPoint x: 601, startPoint y: 360, endPoint x: 233, endPoint y: 324, distance: 369.8
click at [379, 323] on p "Entreguei o passo a passo da instalação do novo aplicativo do Bradesco Net Empr…" at bounding box center [472, 315] width 186 height 104
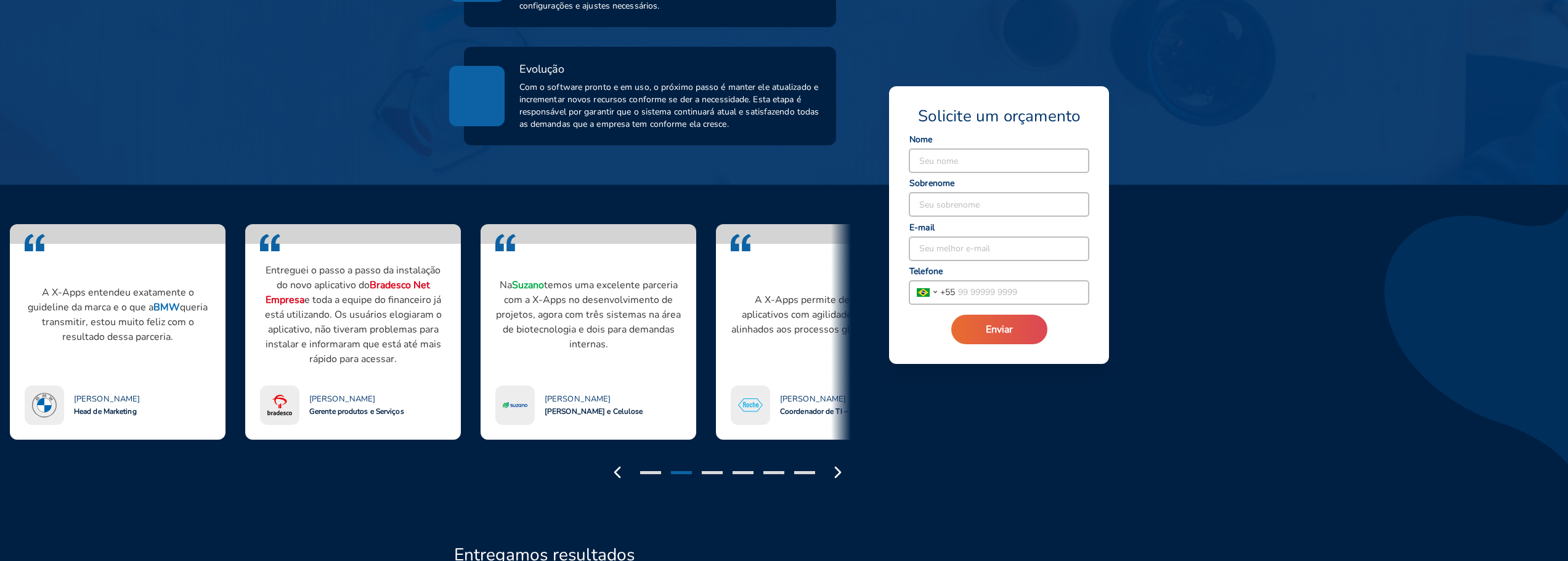
drag, startPoint x: 677, startPoint y: 332, endPoint x: 146, endPoint y: 313, distance: 531.3
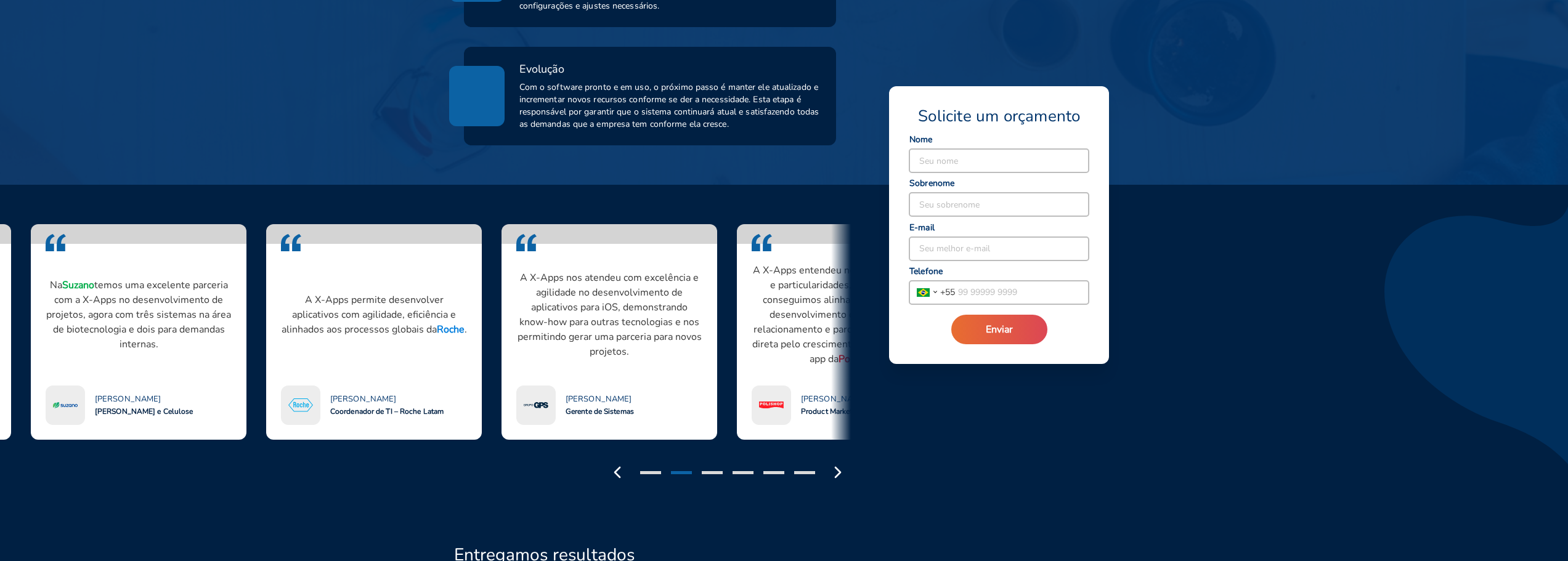
drag, startPoint x: 714, startPoint y: 362, endPoint x: 250, endPoint y: 382, distance: 464.4
click at [256, 382] on div "A X-Apps permite desenvolver aplicativos com agilidade, eficiência e alinhados …" at bounding box center [374, 332] width 235 height 215
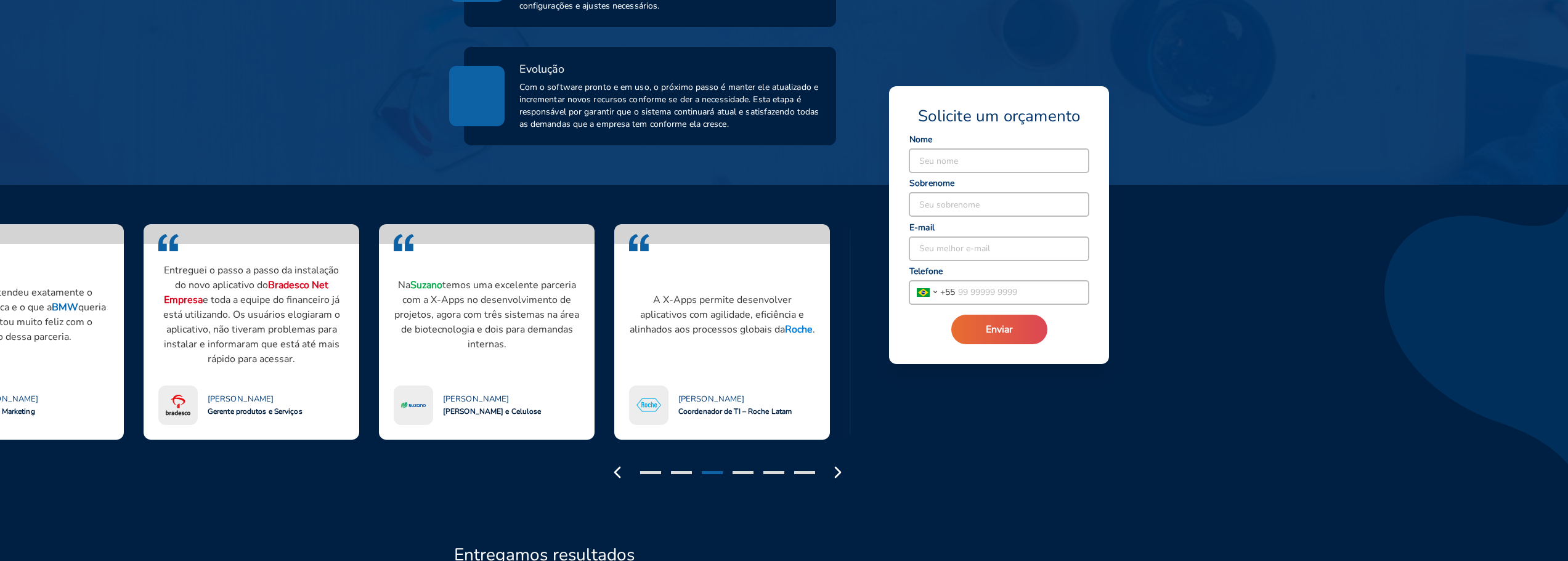
drag, startPoint x: 221, startPoint y: 389, endPoint x: 819, endPoint y: 405, distance: 598.2
click at [273, 403] on span "[PERSON_NAME]" at bounding box center [241, 399] width 66 height 10
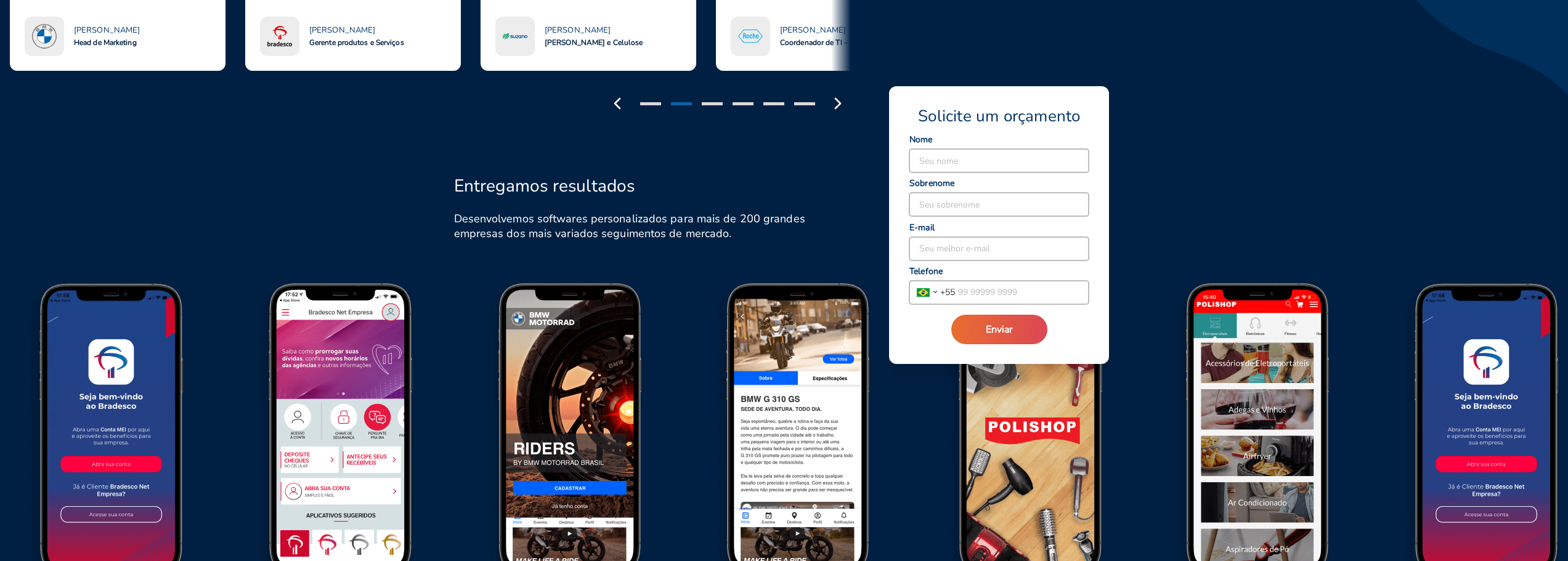
scroll to position [1356, 0]
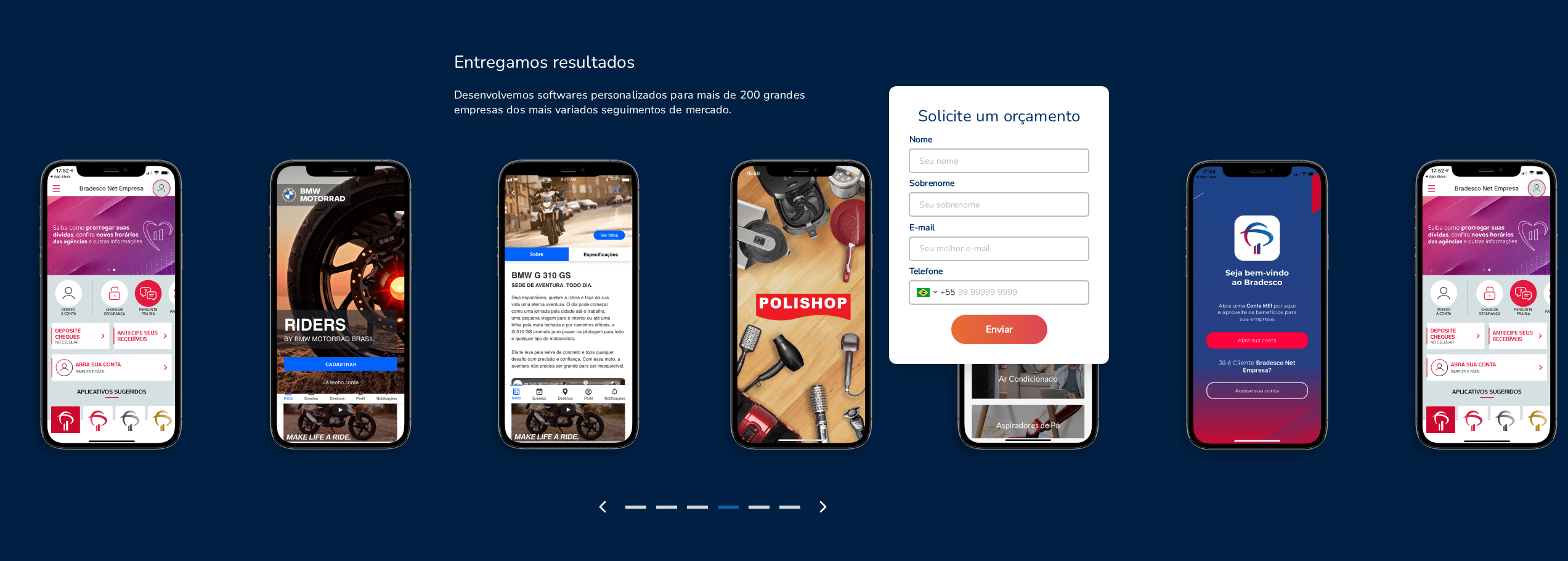
drag, startPoint x: 606, startPoint y: 344, endPoint x: 566, endPoint y: 339, distance: 40.3
drag, startPoint x: 628, startPoint y: 347, endPoint x: 514, endPoint y: 341, distance: 114.2
click at [515, 341] on img at bounding box center [573, 316] width 229 height 318
drag, startPoint x: 621, startPoint y: 326, endPoint x: 506, endPoint y: 329, distance: 115.0
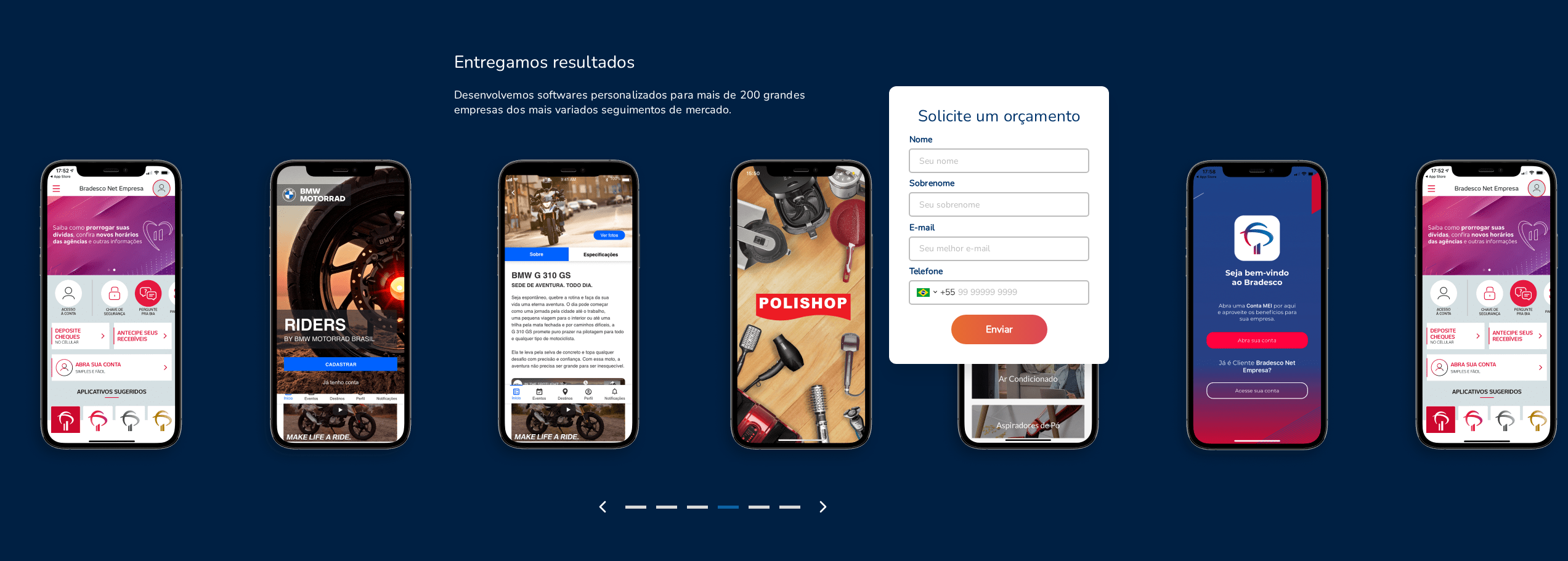
click at [506, 329] on img at bounding box center [573, 316] width 229 height 318
drag, startPoint x: 739, startPoint y: 344, endPoint x: 525, endPoint y: 358, distance: 214.5
drag, startPoint x: 731, startPoint y: 347, endPoint x: 606, endPoint y: 347, distance: 125.0
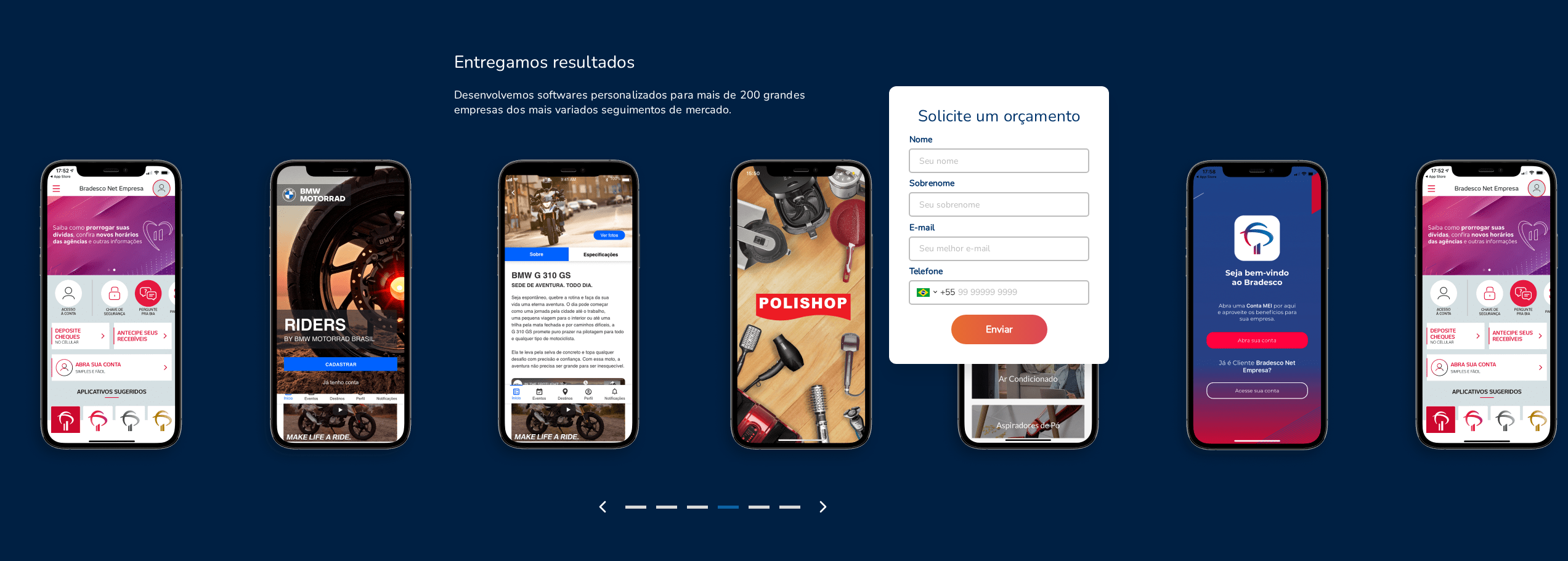
drag, startPoint x: 673, startPoint y: 340, endPoint x: 621, endPoint y: 325, distance: 54.1
click at [661, 336] on img at bounding box center [573, 316] width 229 height 318
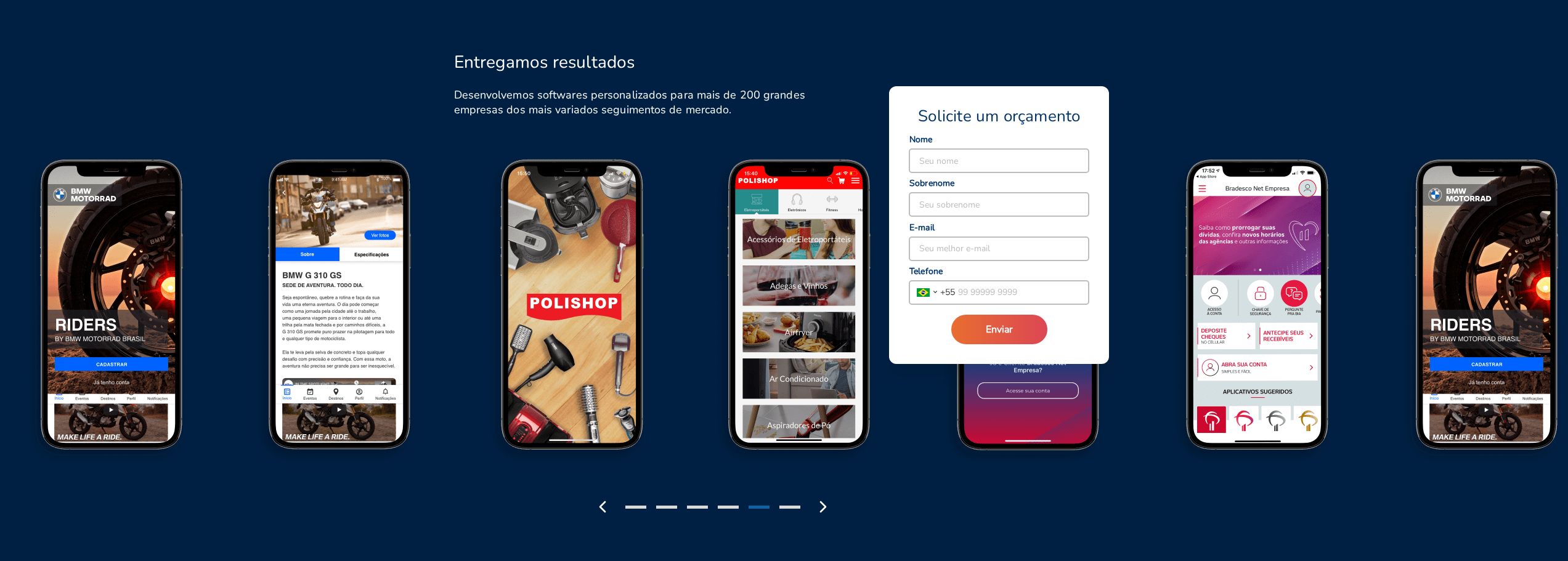
click at [459, 324] on img at bounding box center [344, 316] width 229 height 318
drag, startPoint x: 1146, startPoint y: 399, endPoint x: 949, endPoint y: 401, distance: 197.0
click at [1228, 404] on img at bounding box center [1260, 316] width 229 height 318
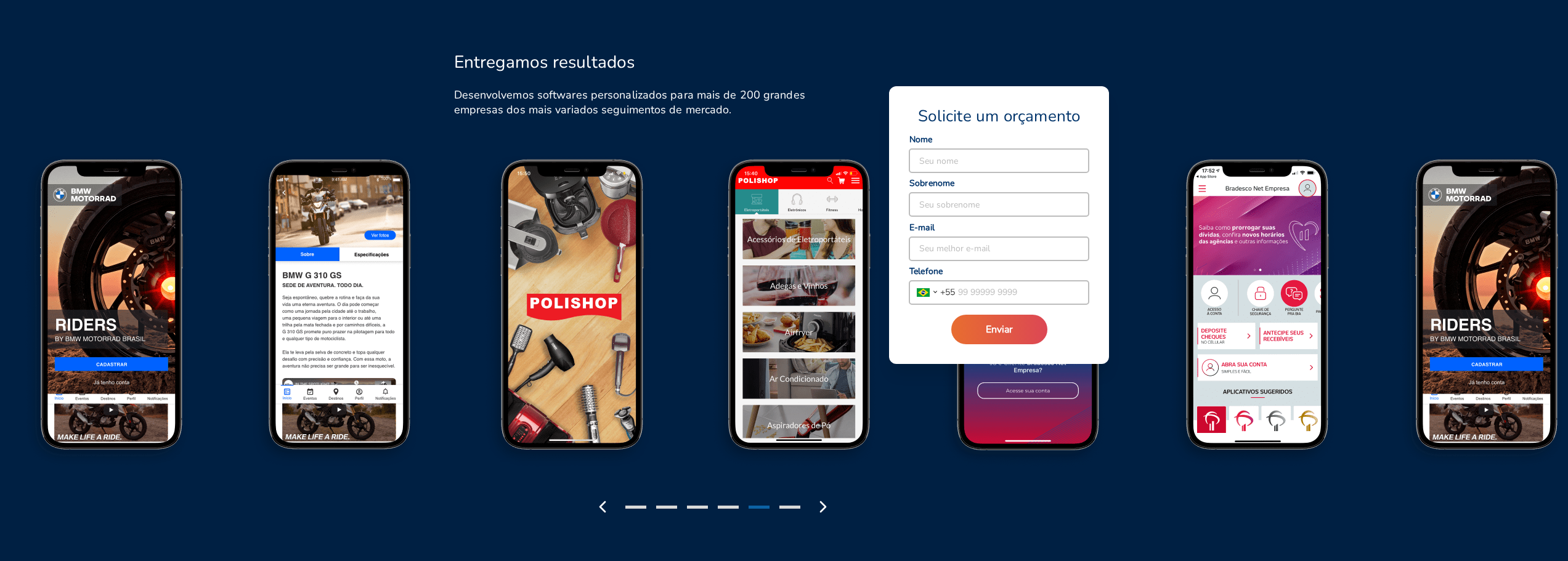
click at [1228, 404] on img at bounding box center [1260, 316] width 229 height 318
click at [819, 511] on icon "button" at bounding box center [823, 507] width 20 height 20
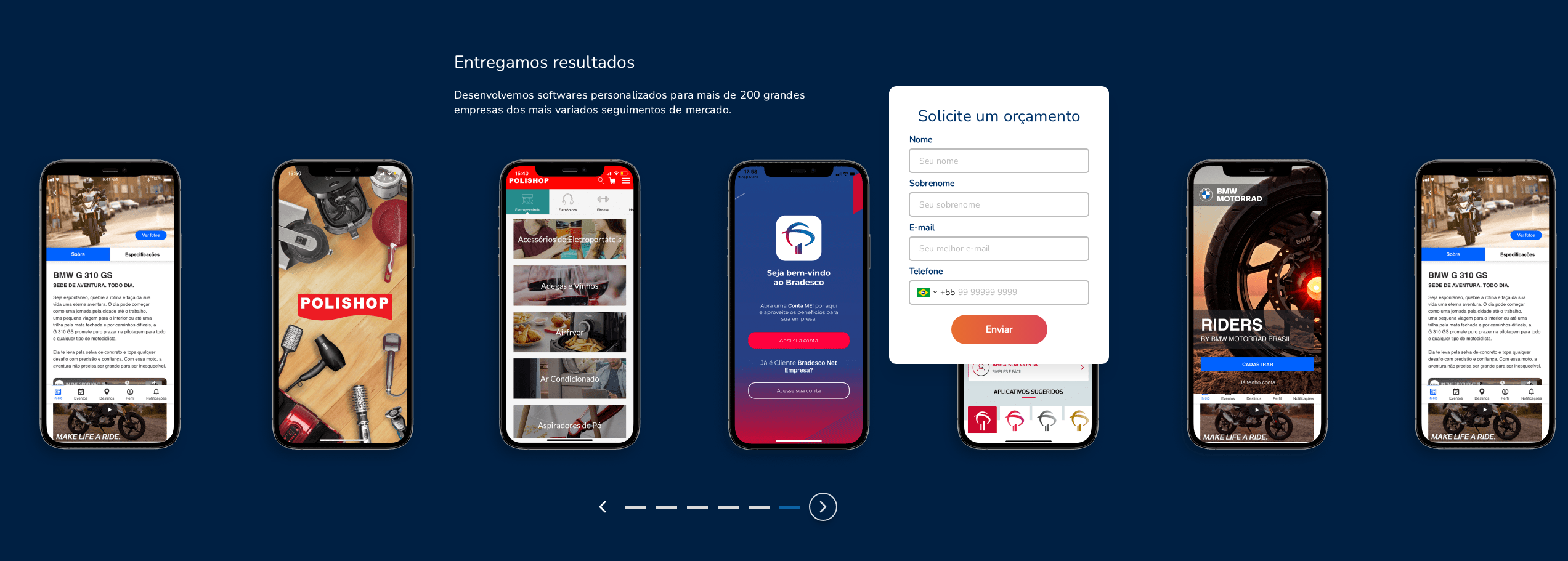
click at [819, 511] on icon "button" at bounding box center [823, 507] width 20 height 20
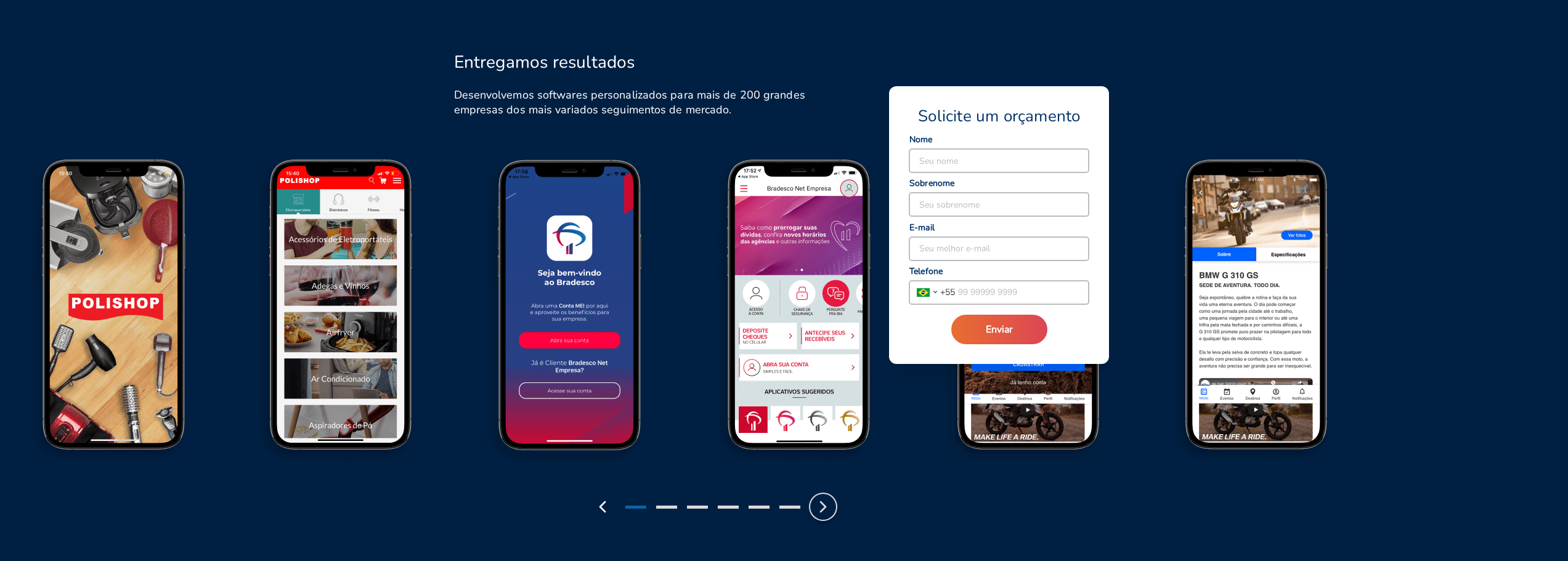
click at [819, 511] on icon "button" at bounding box center [823, 507] width 20 height 20
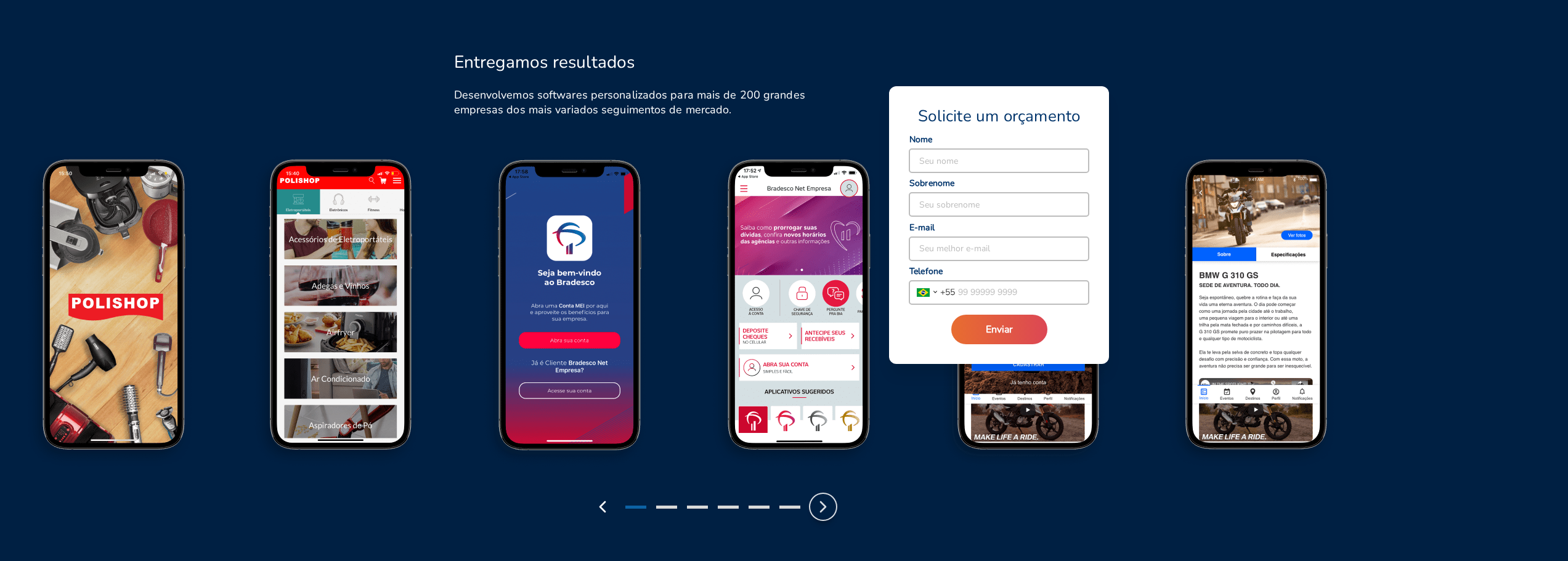
click at [819, 511] on icon "button" at bounding box center [823, 507] width 20 height 20
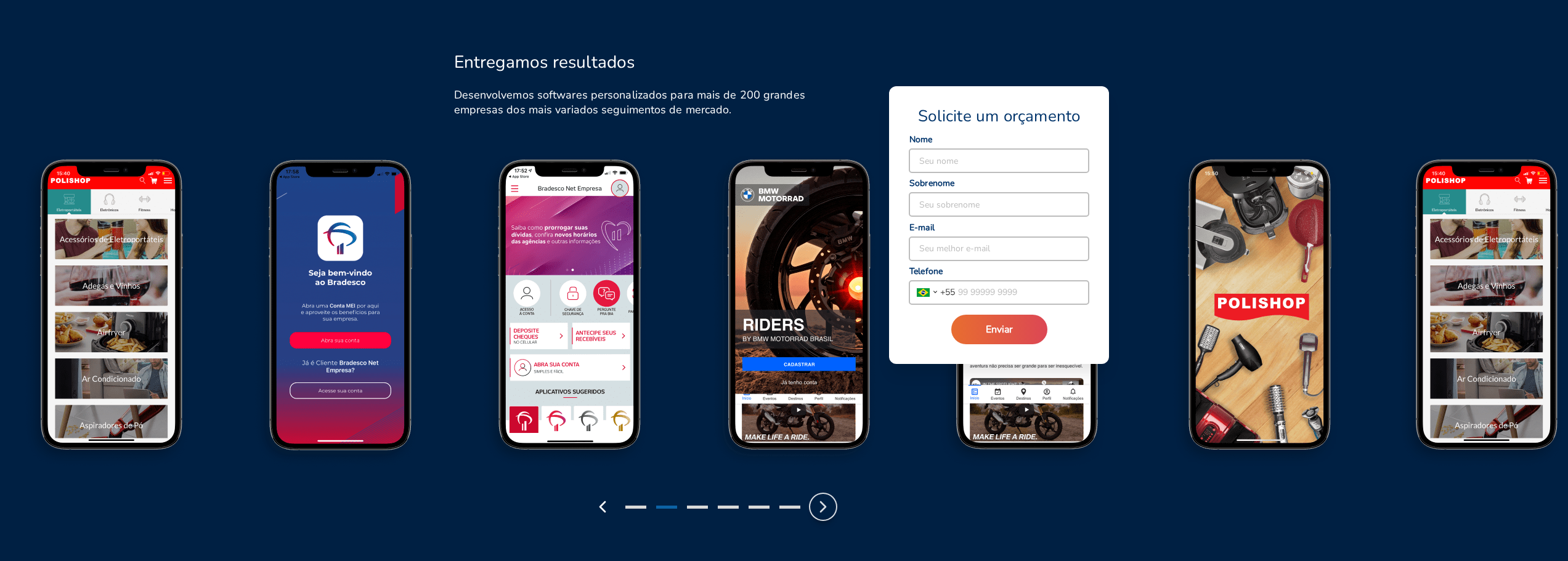
click at [819, 511] on icon "button" at bounding box center [823, 507] width 20 height 20
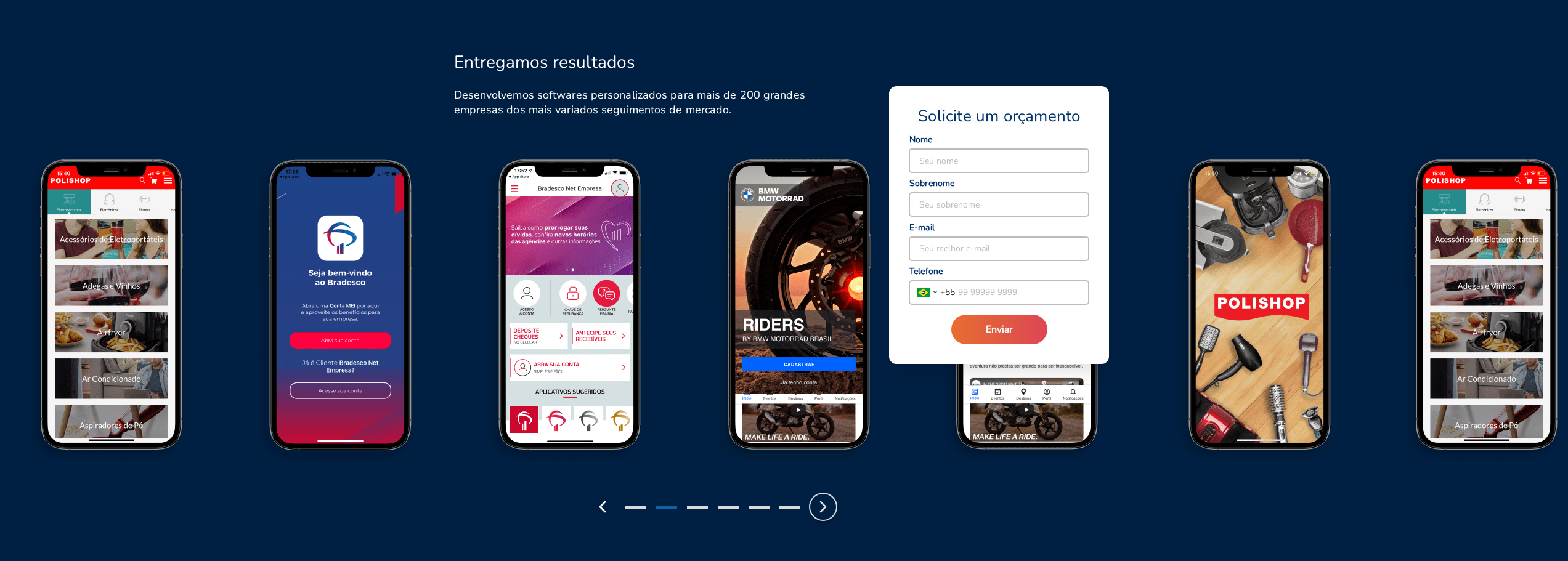
click at [819, 511] on icon "button" at bounding box center [823, 507] width 20 height 20
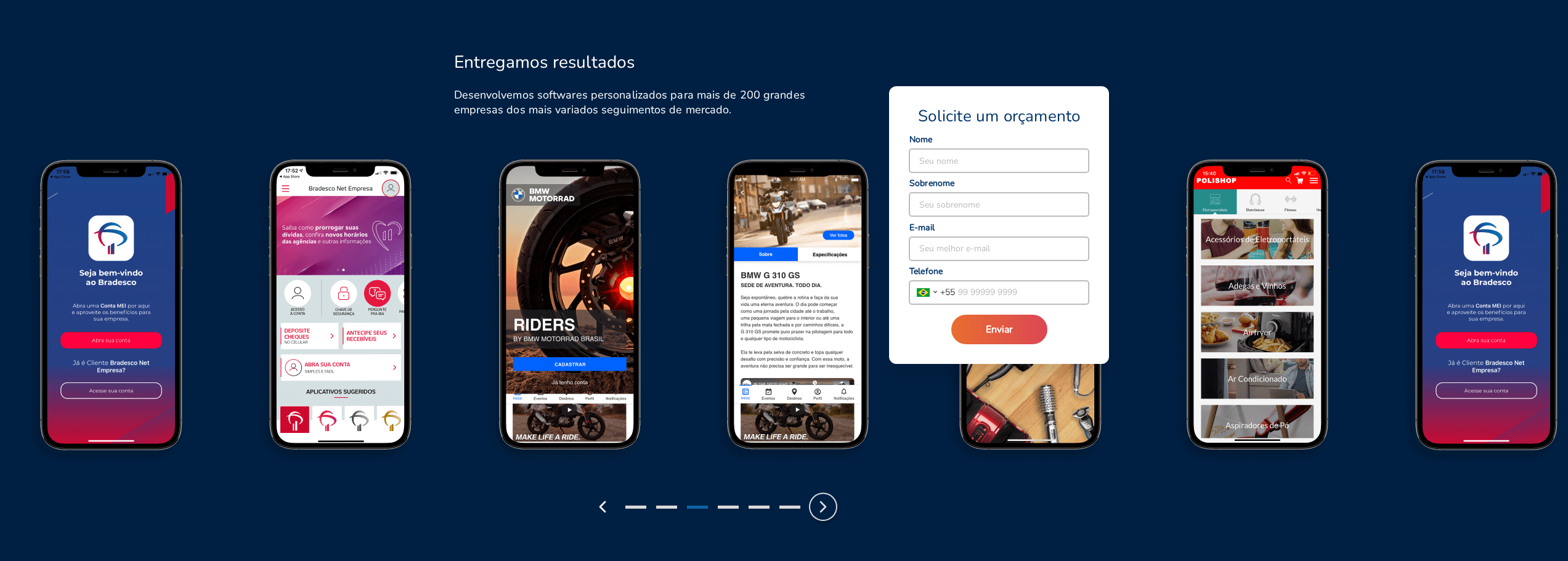
click at [819, 511] on icon "button" at bounding box center [823, 507] width 20 height 20
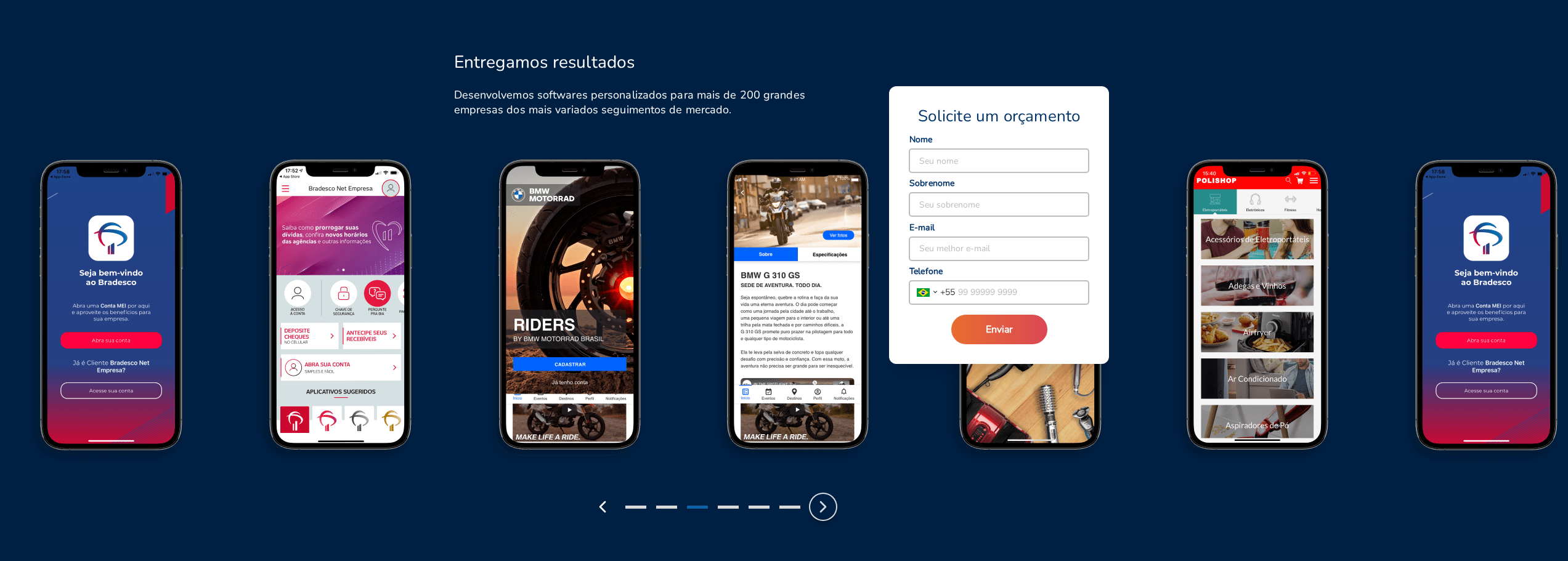
click at [819, 511] on icon "button" at bounding box center [823, 507] width 20 height 20
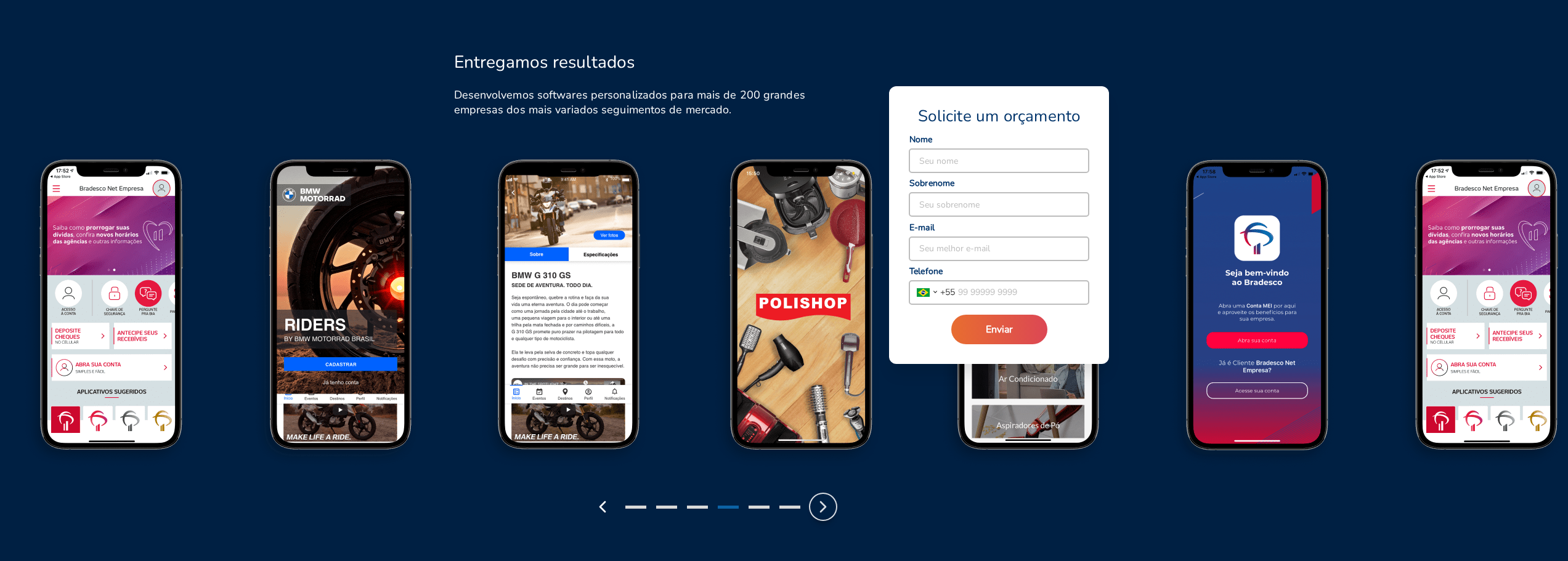
click at [819, 512] on icon "button" at bounding box center [823, 507] width 20 height 20
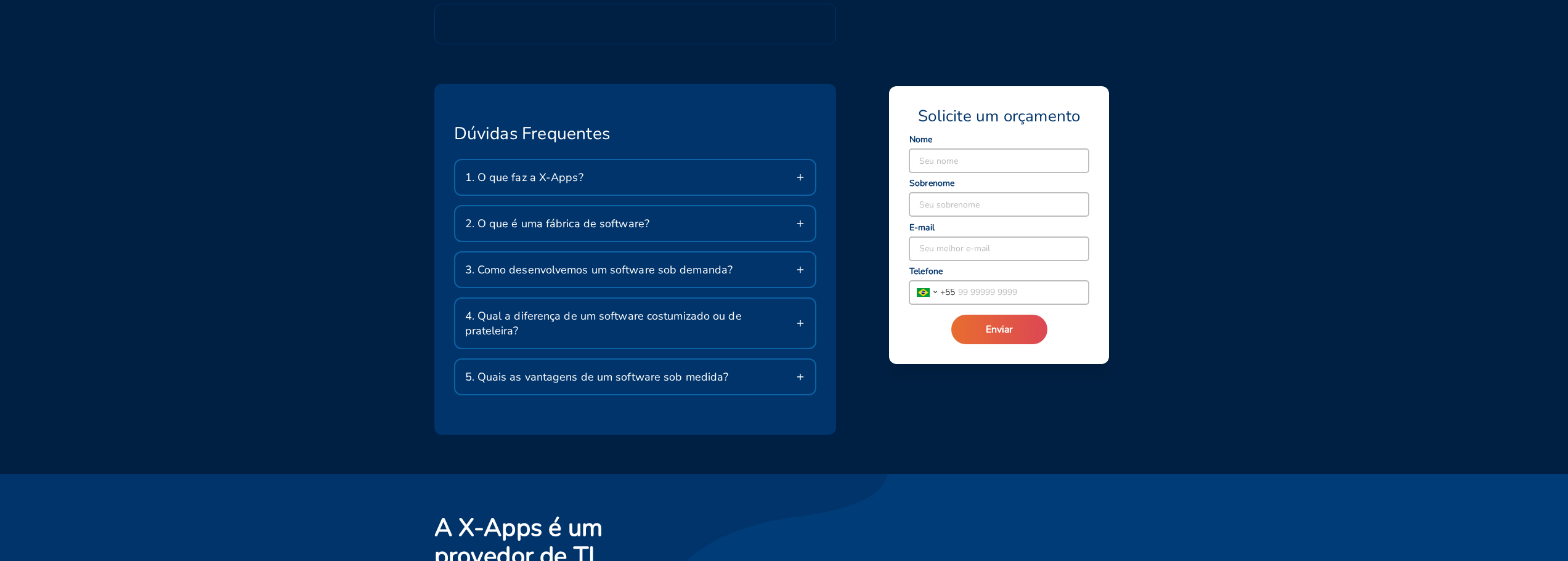
scroll to position [2240, 0]
